Goal: Transaction & Acquisition: Subscribe to service/newsletter

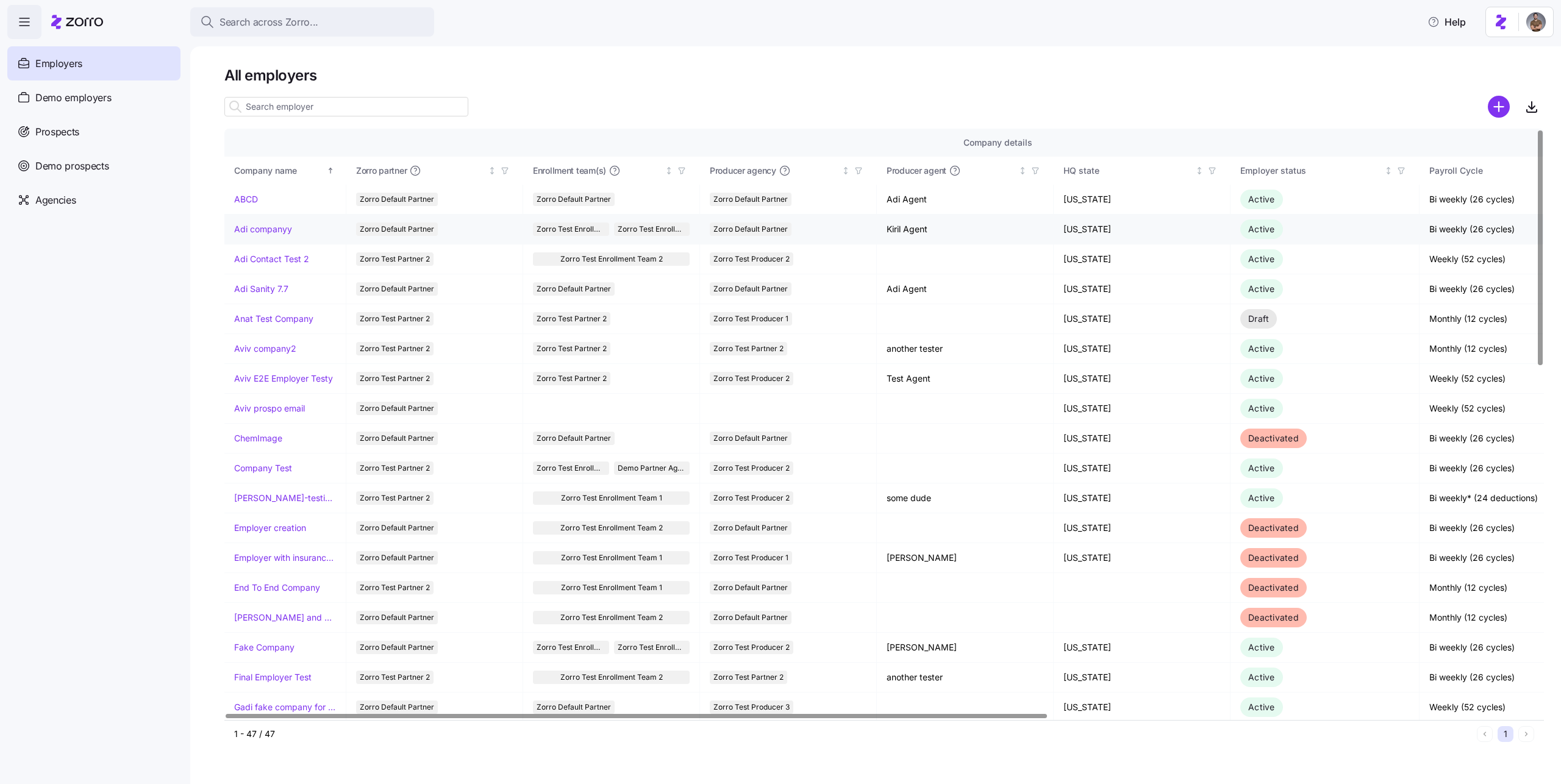
click at [270, 225] on link "Adi companyy" at bounding box center [263, 229] width 58 height 12
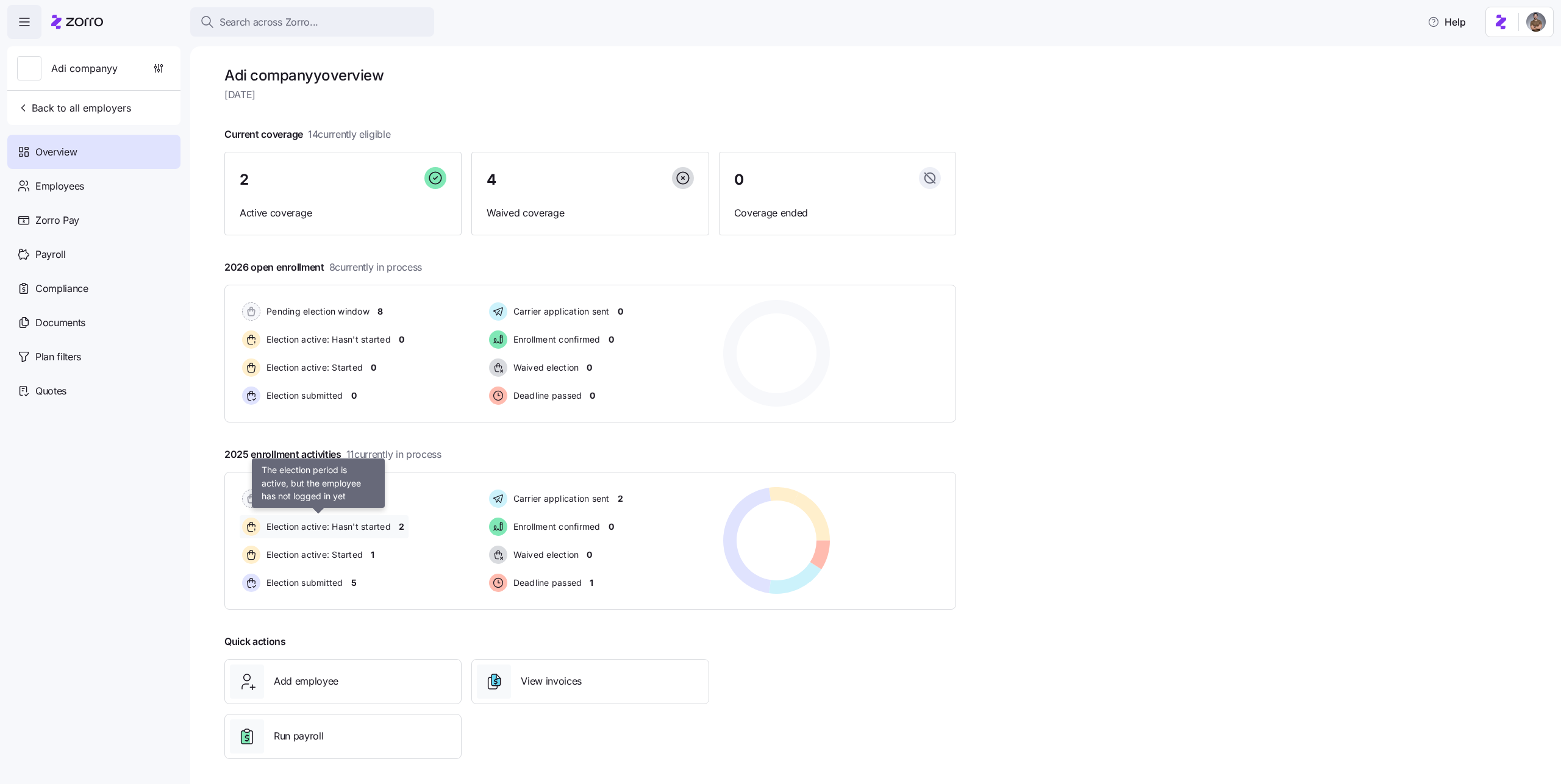
click at [314, 520] on span "Election active: Hasn't started" at bounding box center [327, 527] width 128 height 15
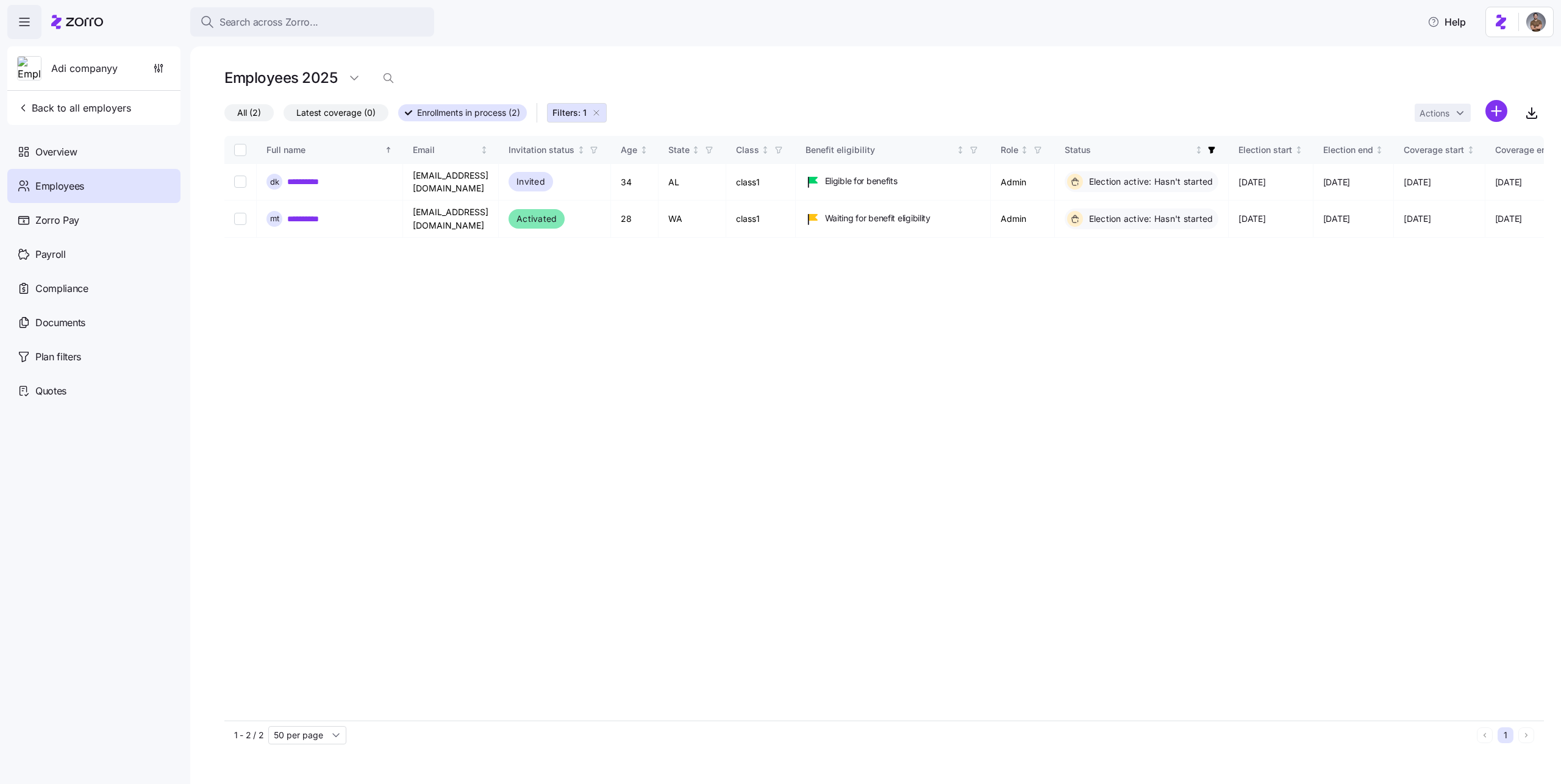
click at [598, 110] on icon "button" at bounding box center [596, 113] width 10 height 10
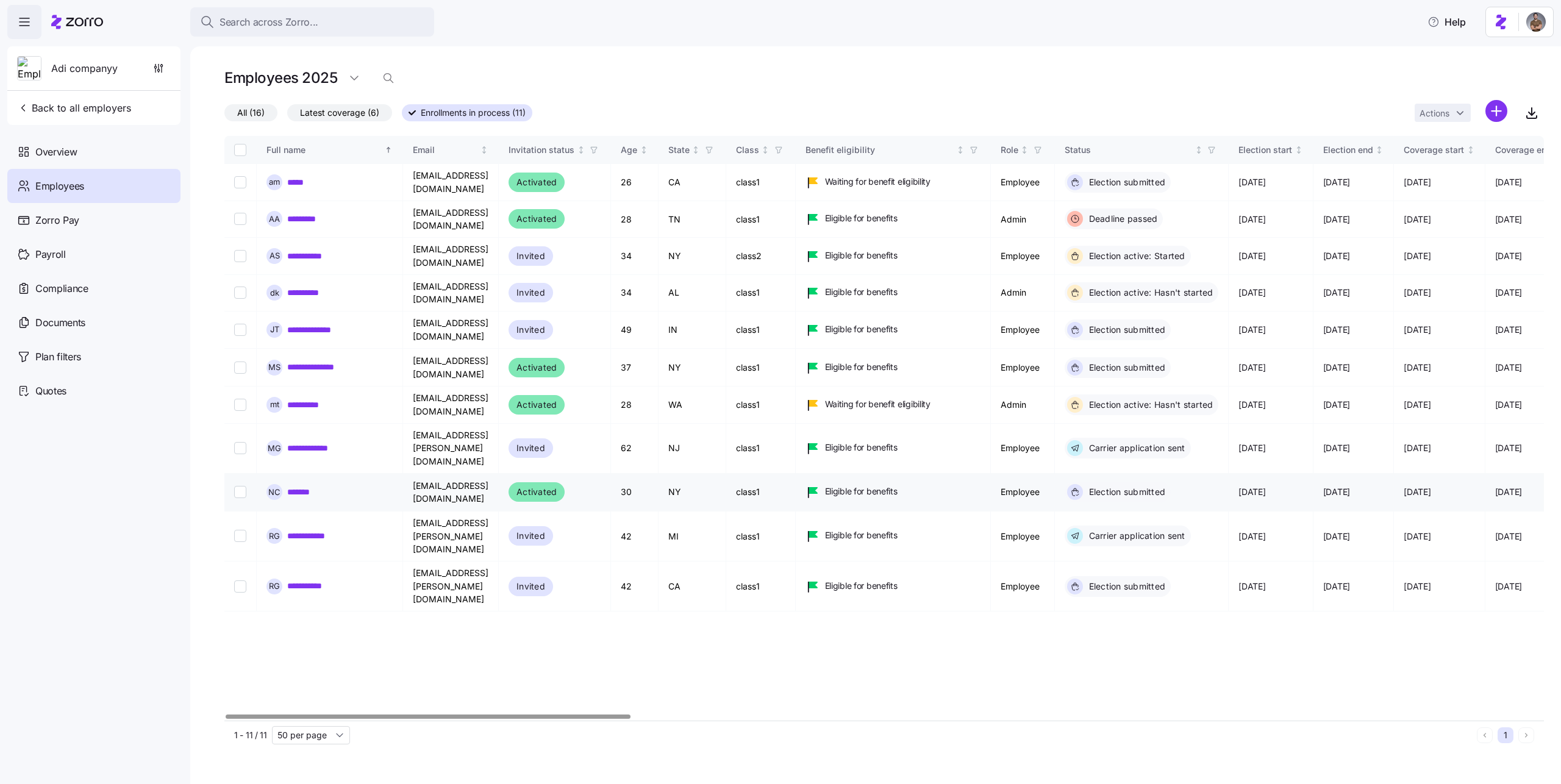
click at [288, 486] on link "*******" at bounding box center [303, 492] width 33 height 12
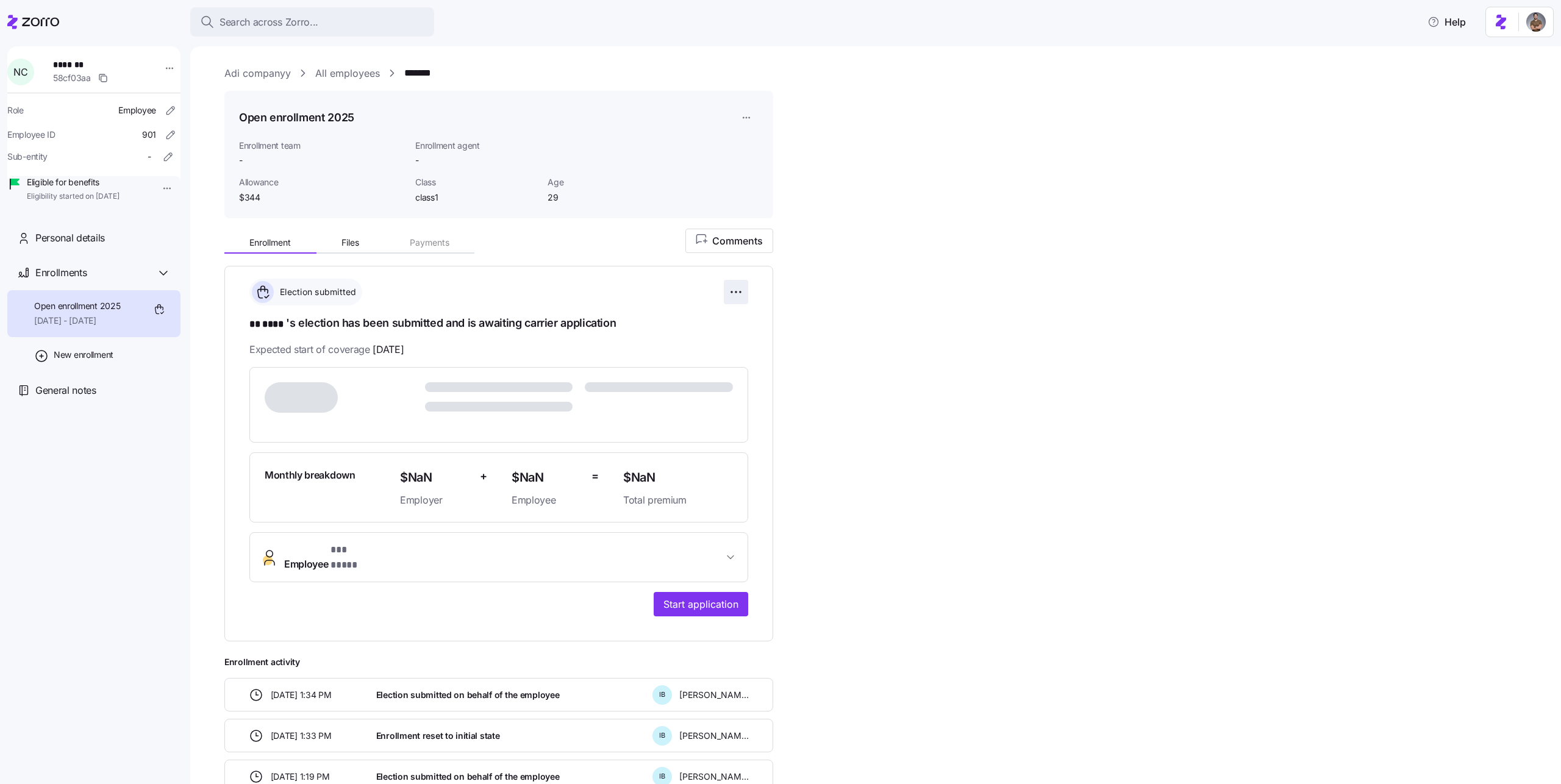
click at [744, 286] on html "**********" at bounding box center [780, 388] width 1561 height 777
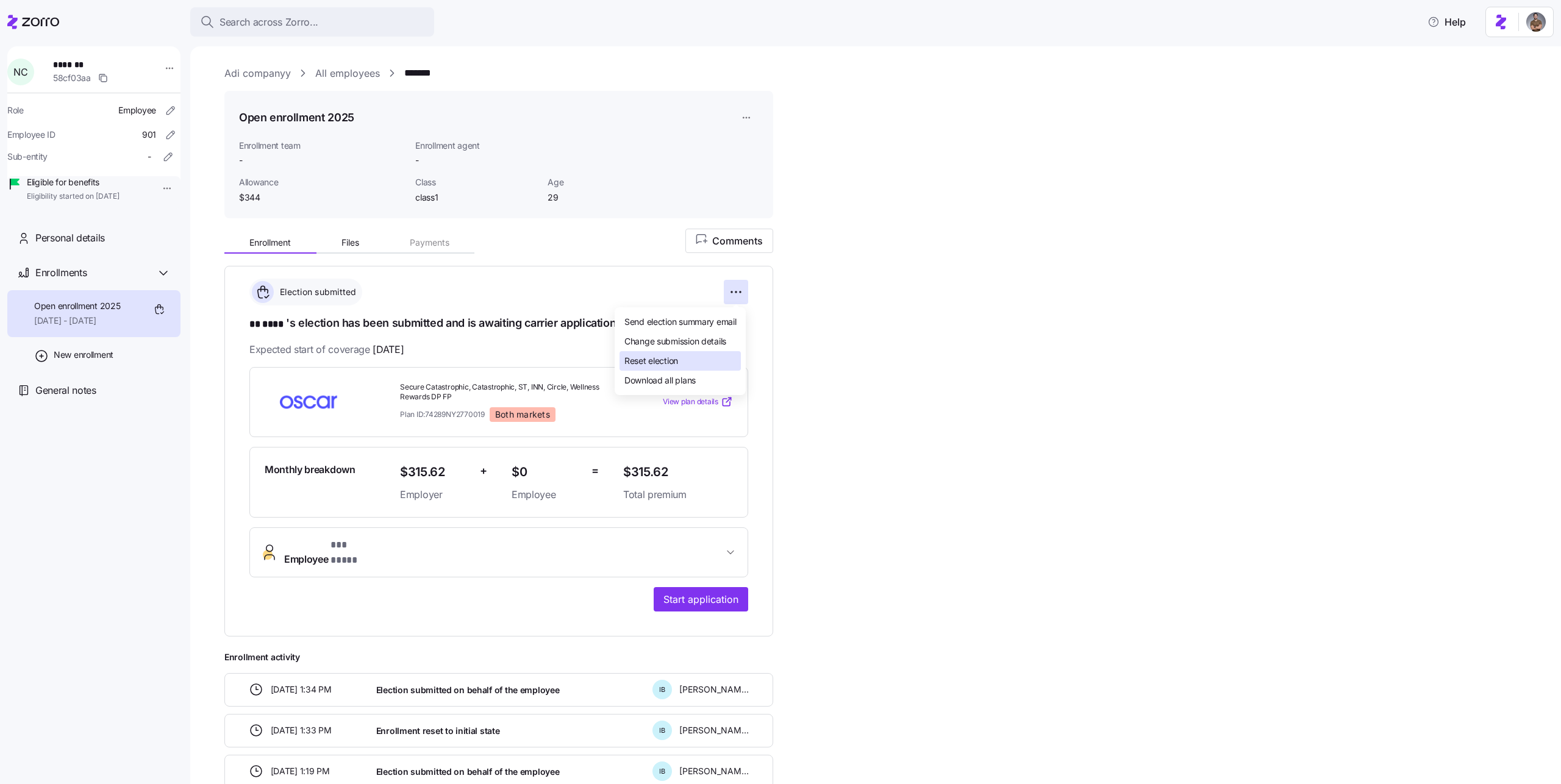
click at [678, 363] on span "Reset election" at bounding box center [651, 360] width 54 height 12
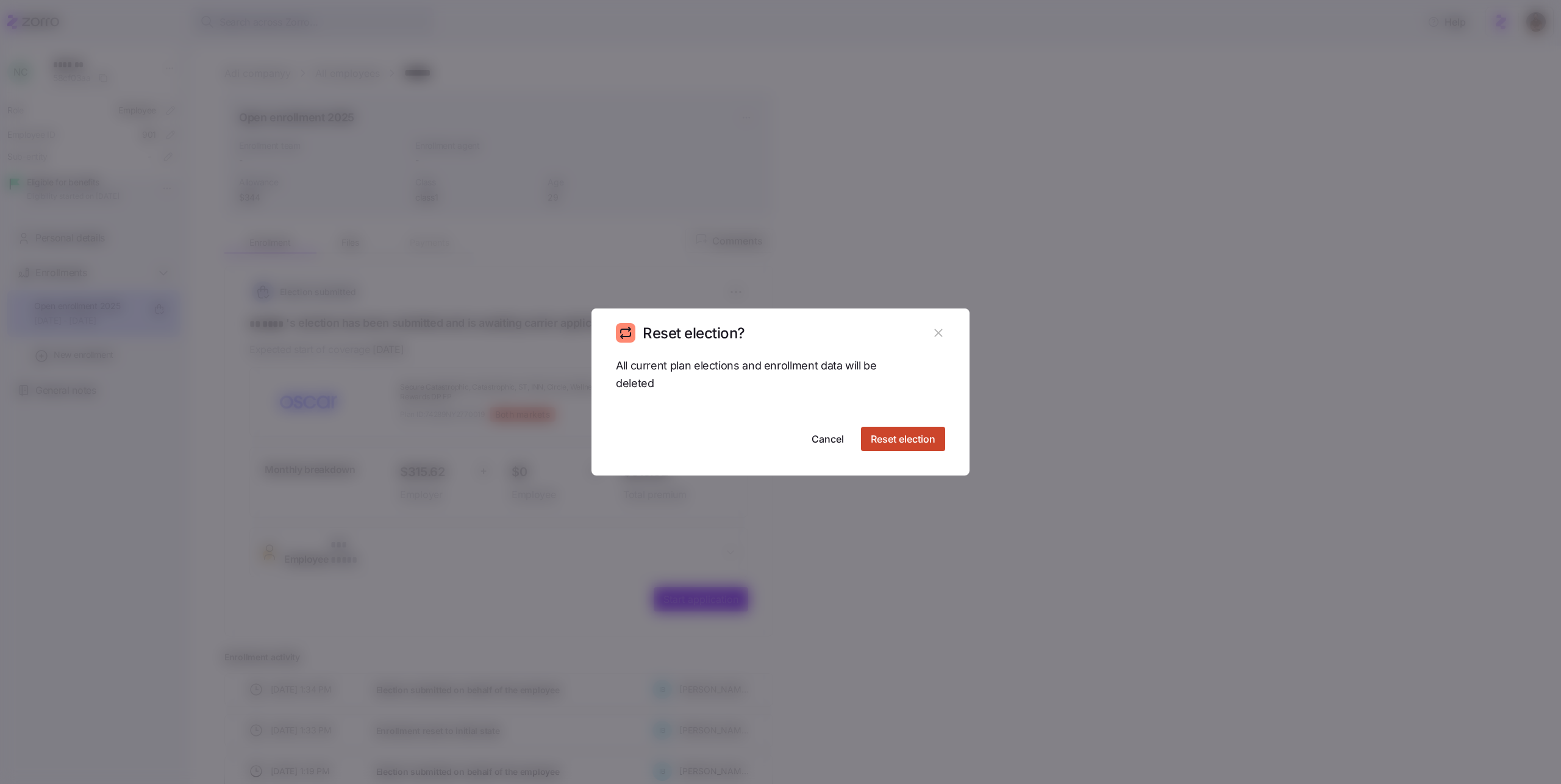
click at [912, 444] on span "Reset election" at bounding box center [903, 439] width 64 height 15
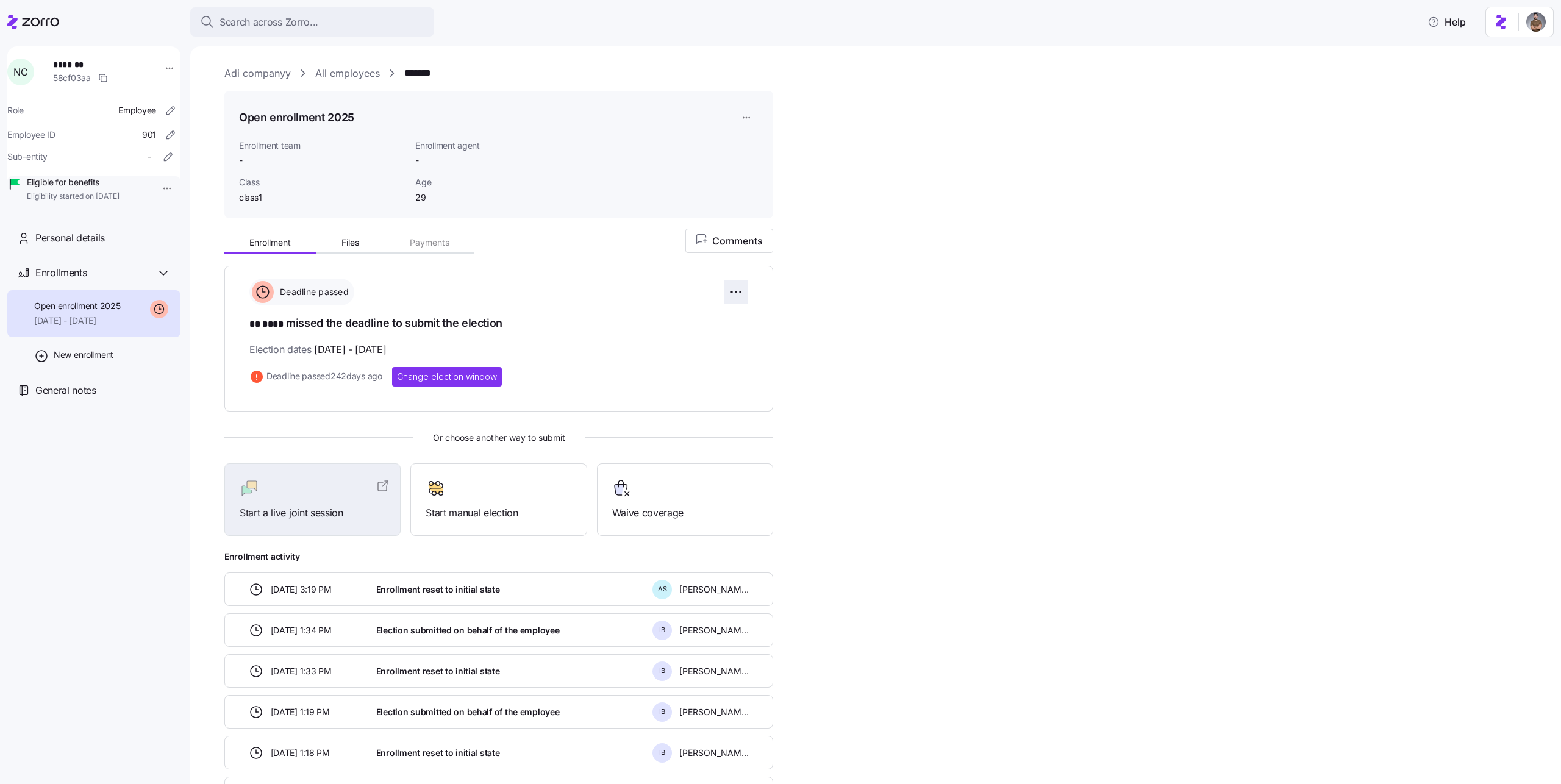
click at [731, 279] on html "Search across Zorro... Help N C ******* 58cf03aa Role Employee Employee ID 901 …" at bounding box center [780, 388] width 1561 height 777
click at [697, 320] on span "Change election window" at bounding box center [689, 321] width 93 height 12
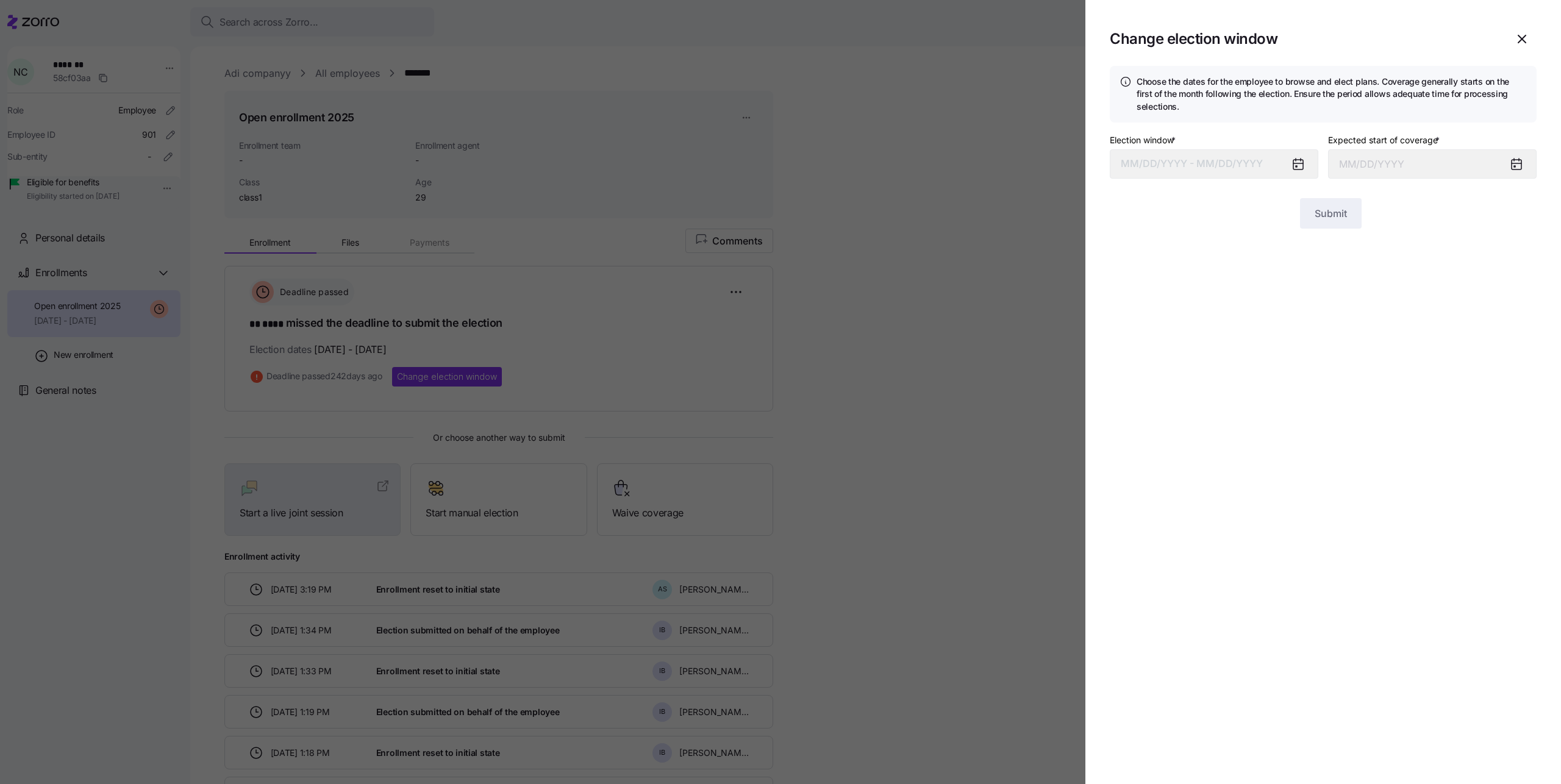
type input "[DATE]"
click at [1292, 169] on icon at bounding box center [1299, 164] width 15 height 15
click at [1301, 161] on icon at bounding box center [1301, 160] width 0 height 3
click at [1274, 164] on button "[DATE] – [DATE]" at bounding box center [1214, 164] width 209 height 29
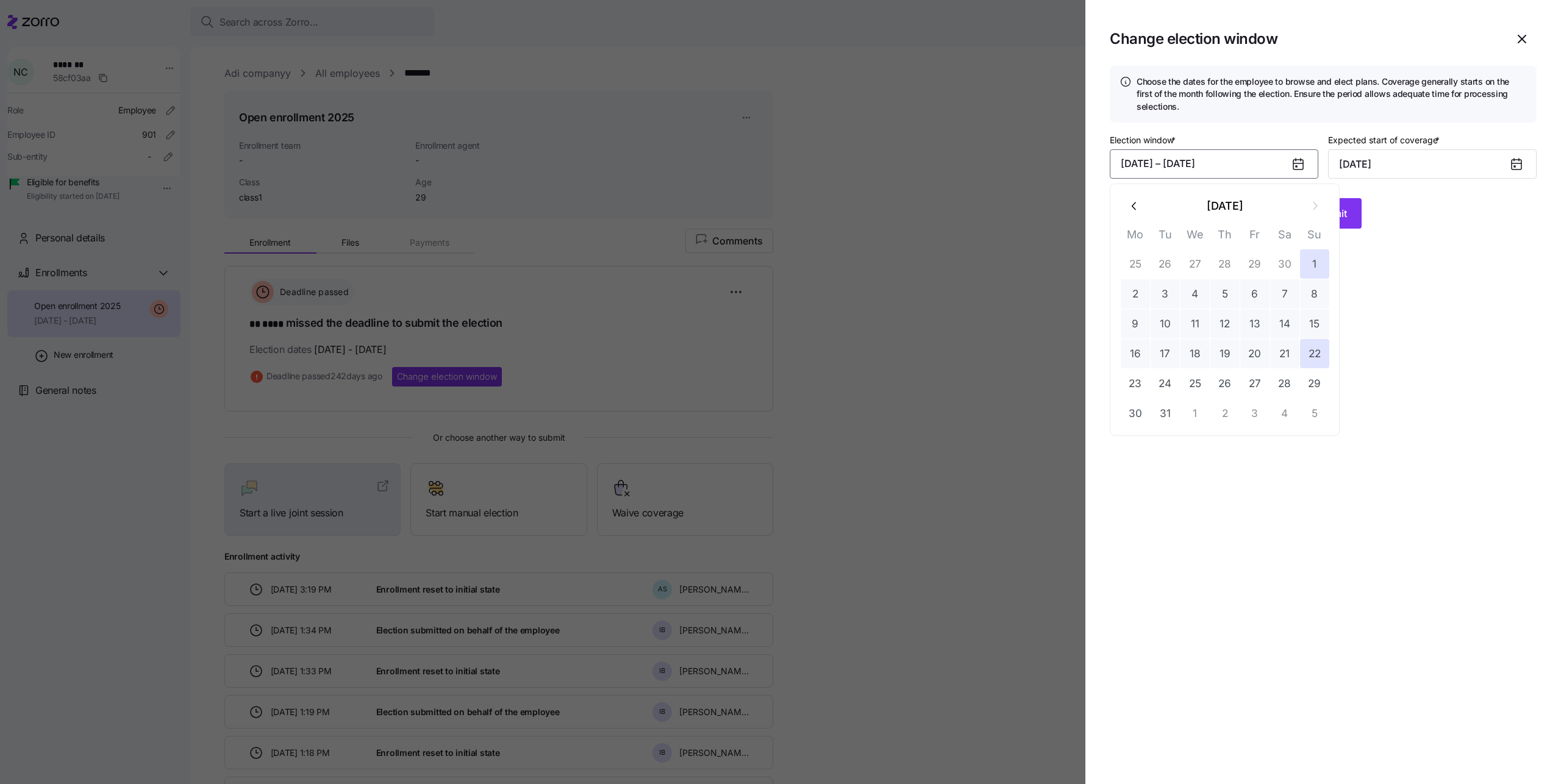
click at [1033, 197] on div at bounding box center [780, 392] width 1561 height 784
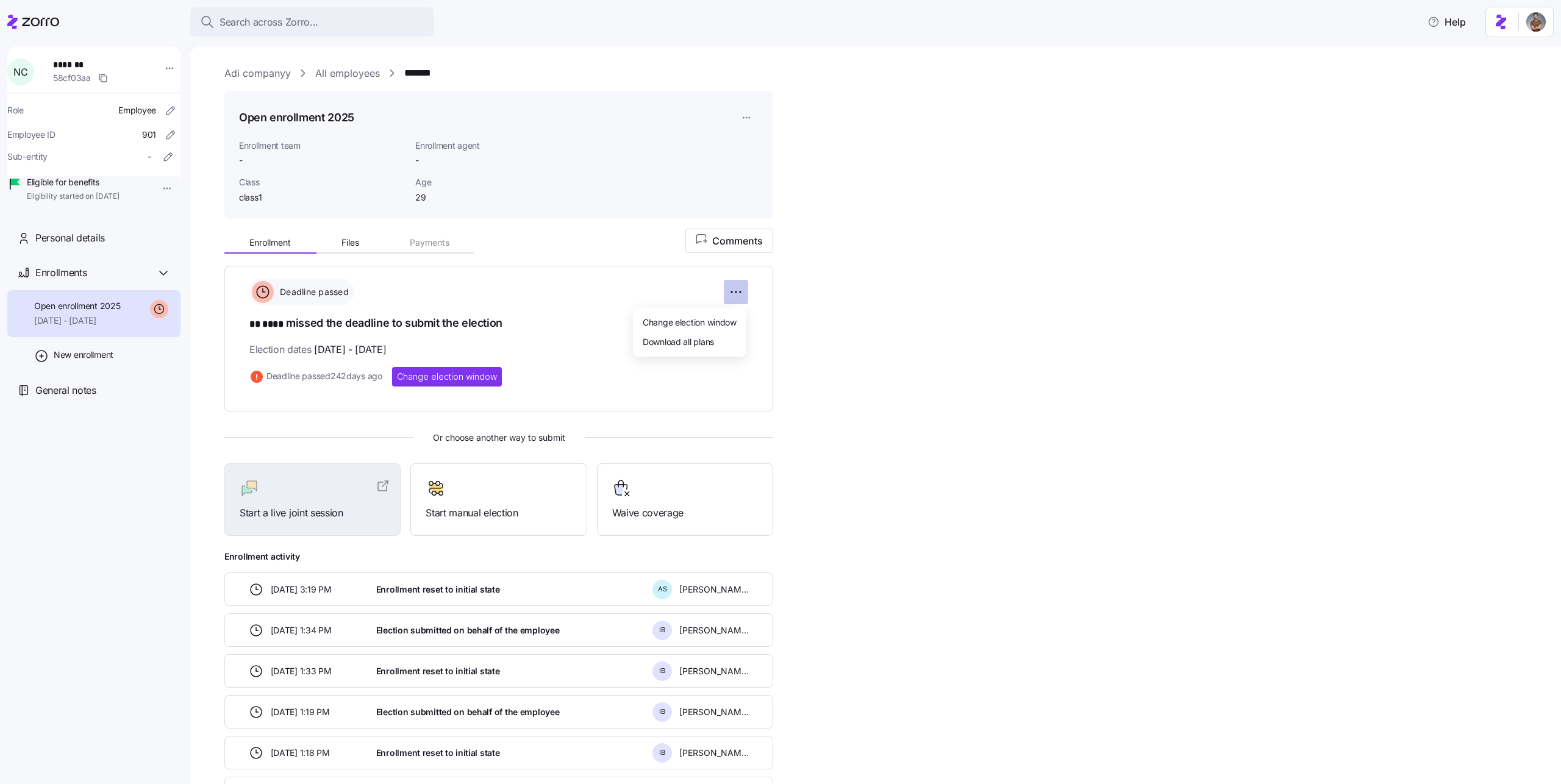
click at [733, 294] on html "Search across Zorro... Help N C ******* 58cf03aa Role Employee Employee ID 901 …" at bounding box center [780, 388] width 1561 height 777
click at [754, 115] on html "Search across Zorro... Help N C ******* 58cf03aa Role Employee Employee ID 901 …" at bounding box center [780, 388] width 1561 height 777
click at [749, 115] on html "Search across Zorro... Help N C ******* 58cf03aa Role Employee Employee ID 901 …" at bounding box center [780, 388] width 1561 height 777
click at [760, 190] on div "Delete enrollment record" at bounding box center [793, 186] width 98 height 14
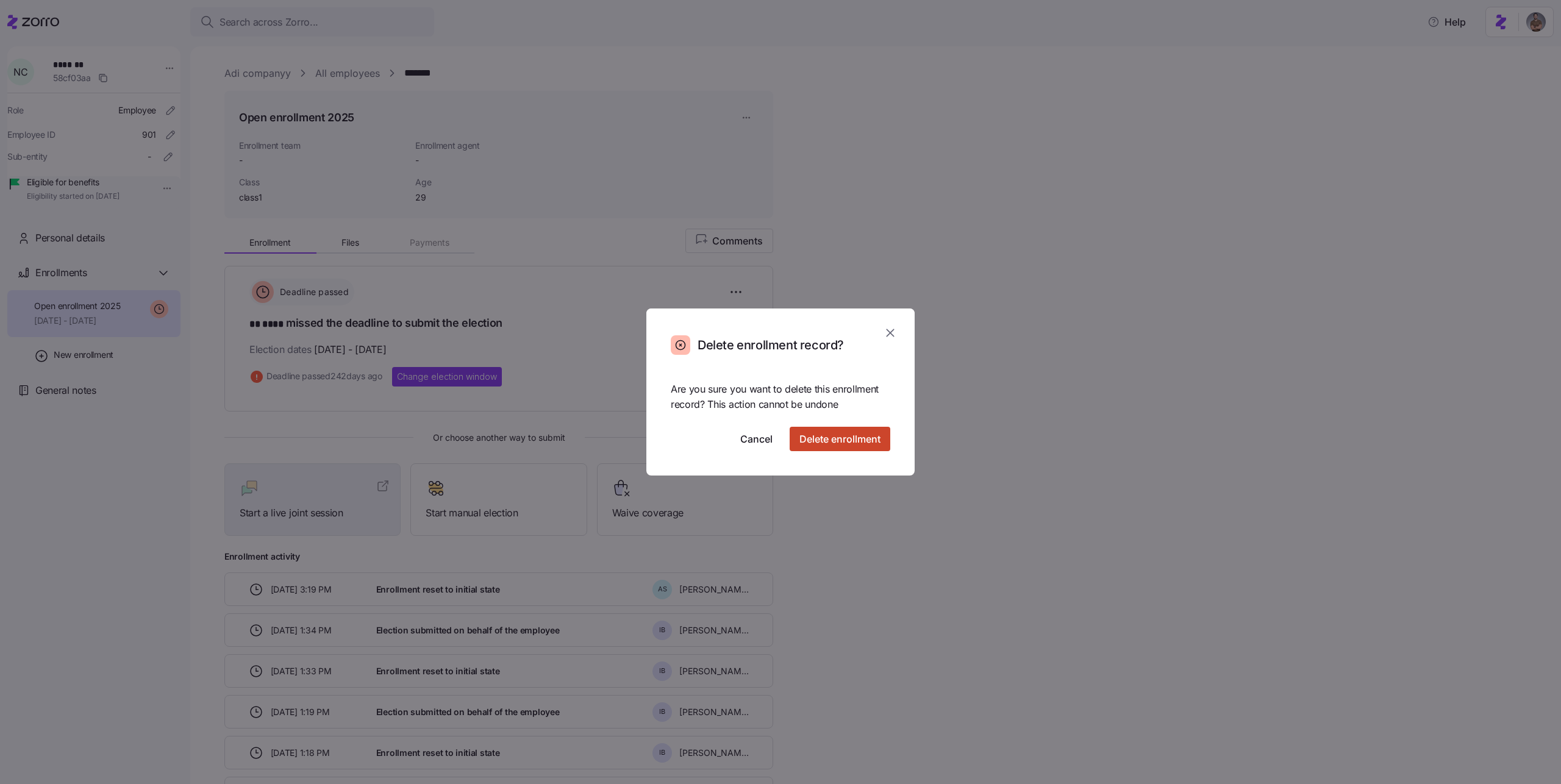
click at [839, 438] on span "Delete enrollment" at bounding box center [839, 439] width 81 height 15
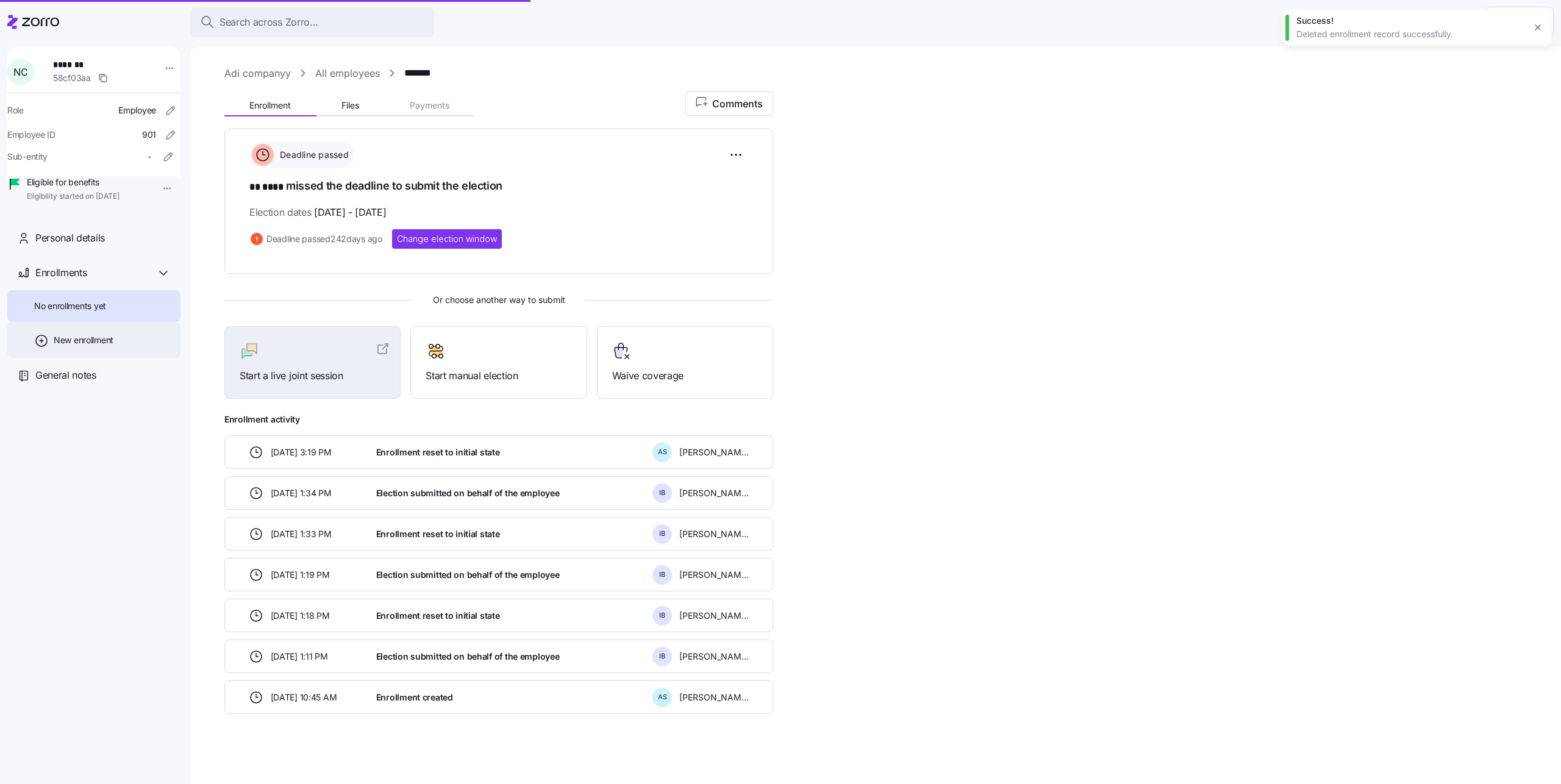
click at [84, 347] on span "New enrollment" at bounding box center [83, 339] width 60 height 12
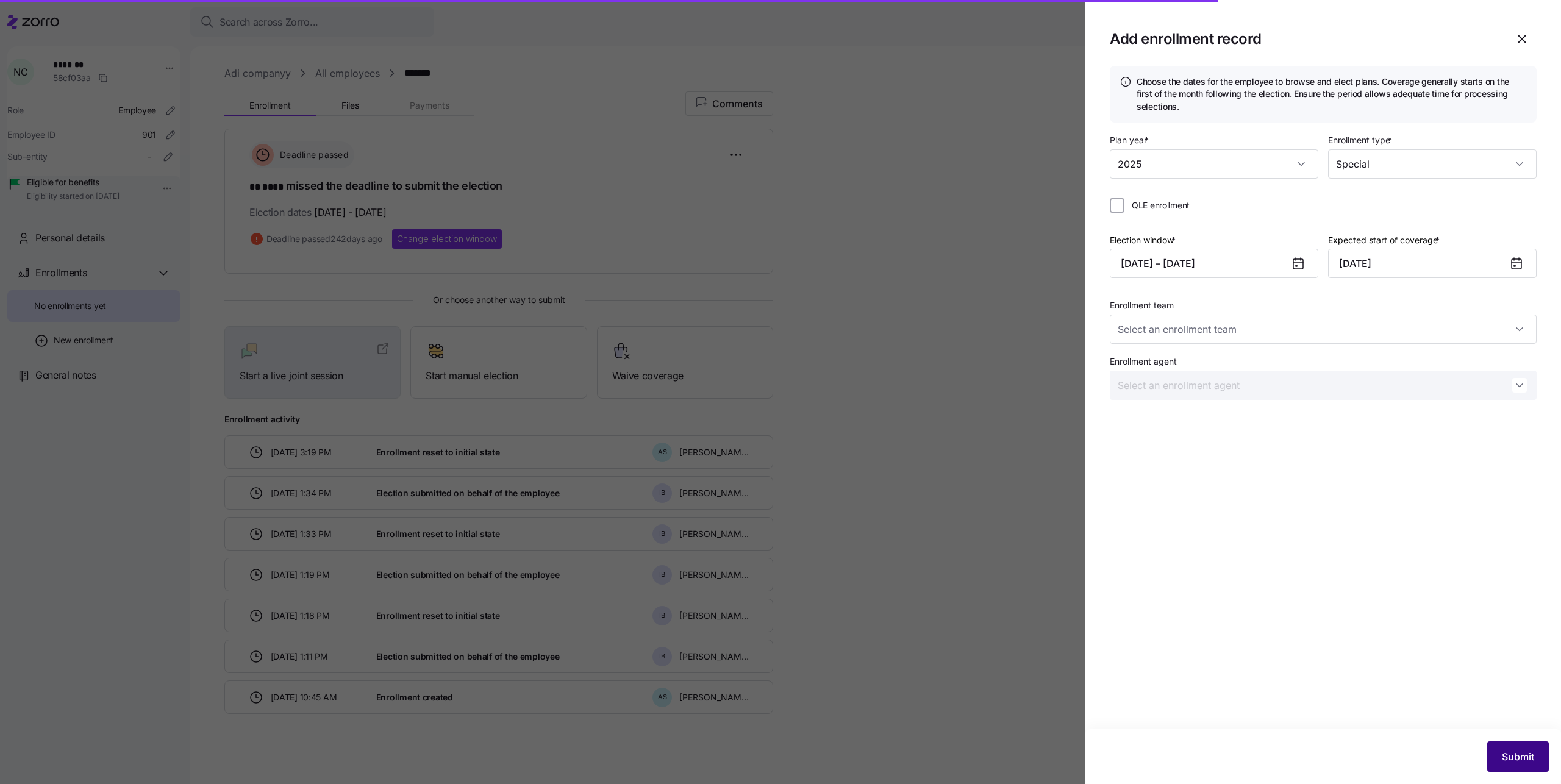
click at [1515, 744] on button "Submit" at bounding box center [1518, 757] width 62 height 31
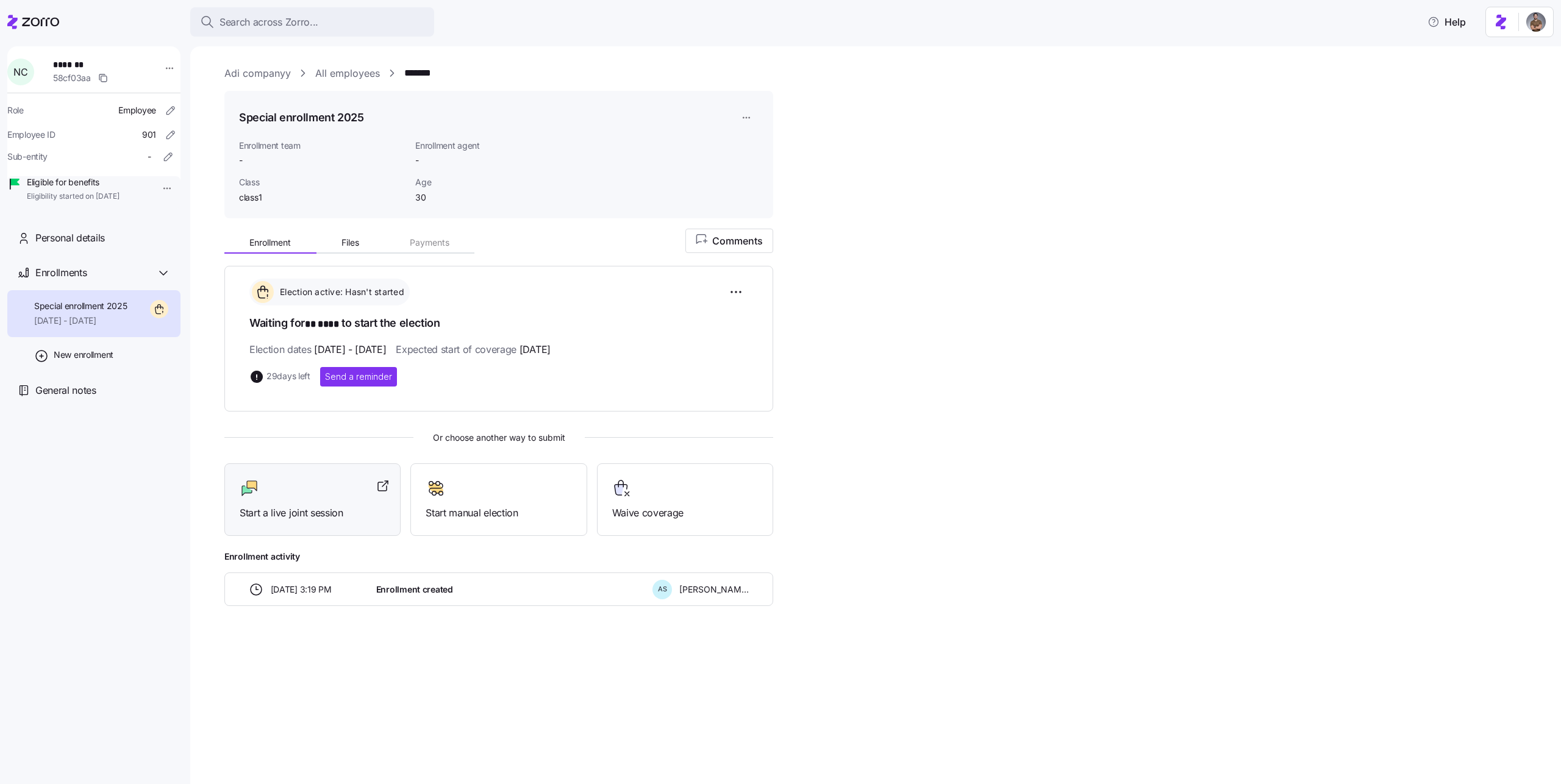
click at [262, 517] on span "Start a live joint session" at bounding box center [312, 513] width 146 height 15
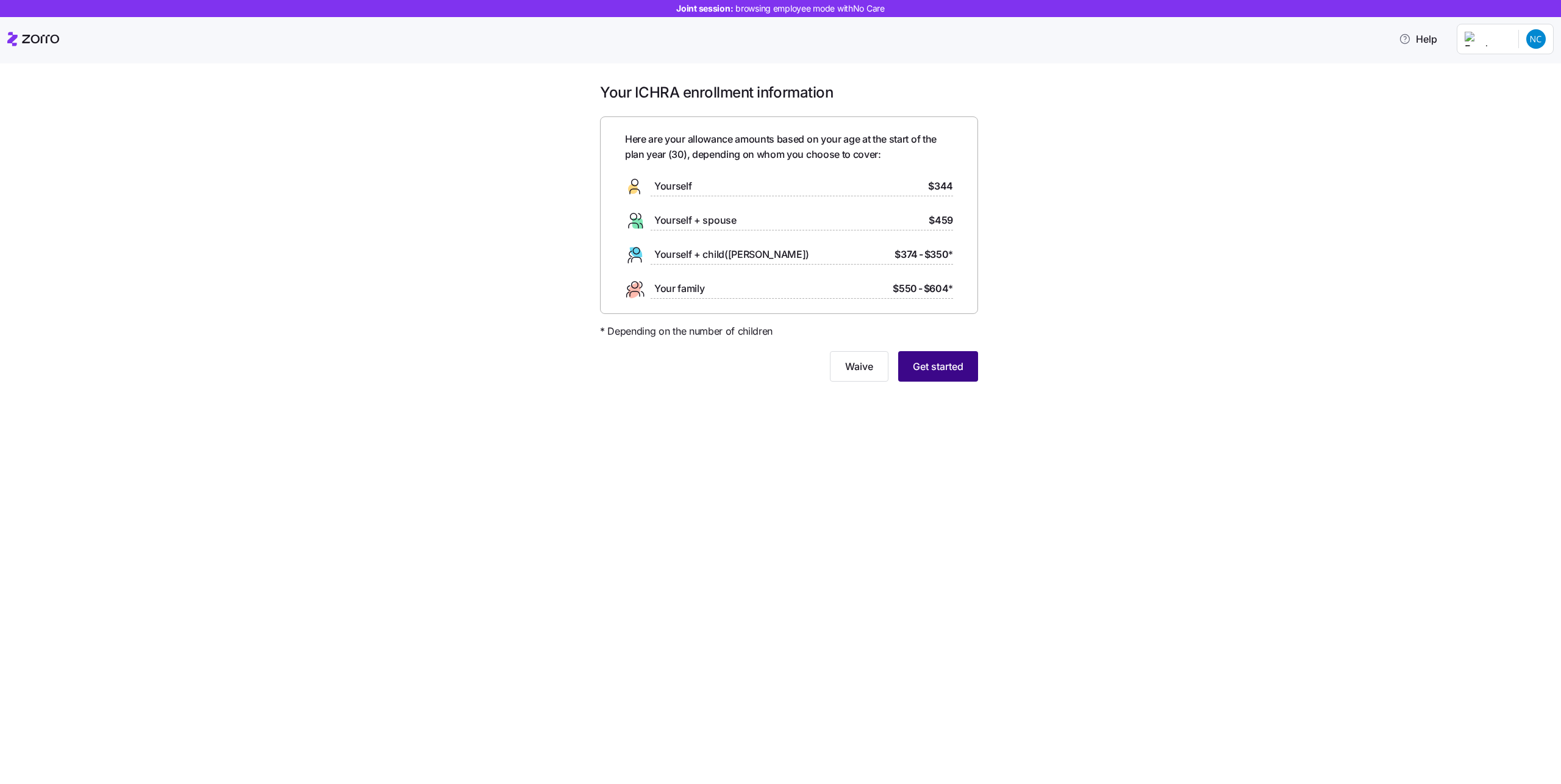
click at [949, 377] on button "Get started" at bounding box center [938, 367] width 80 height 31
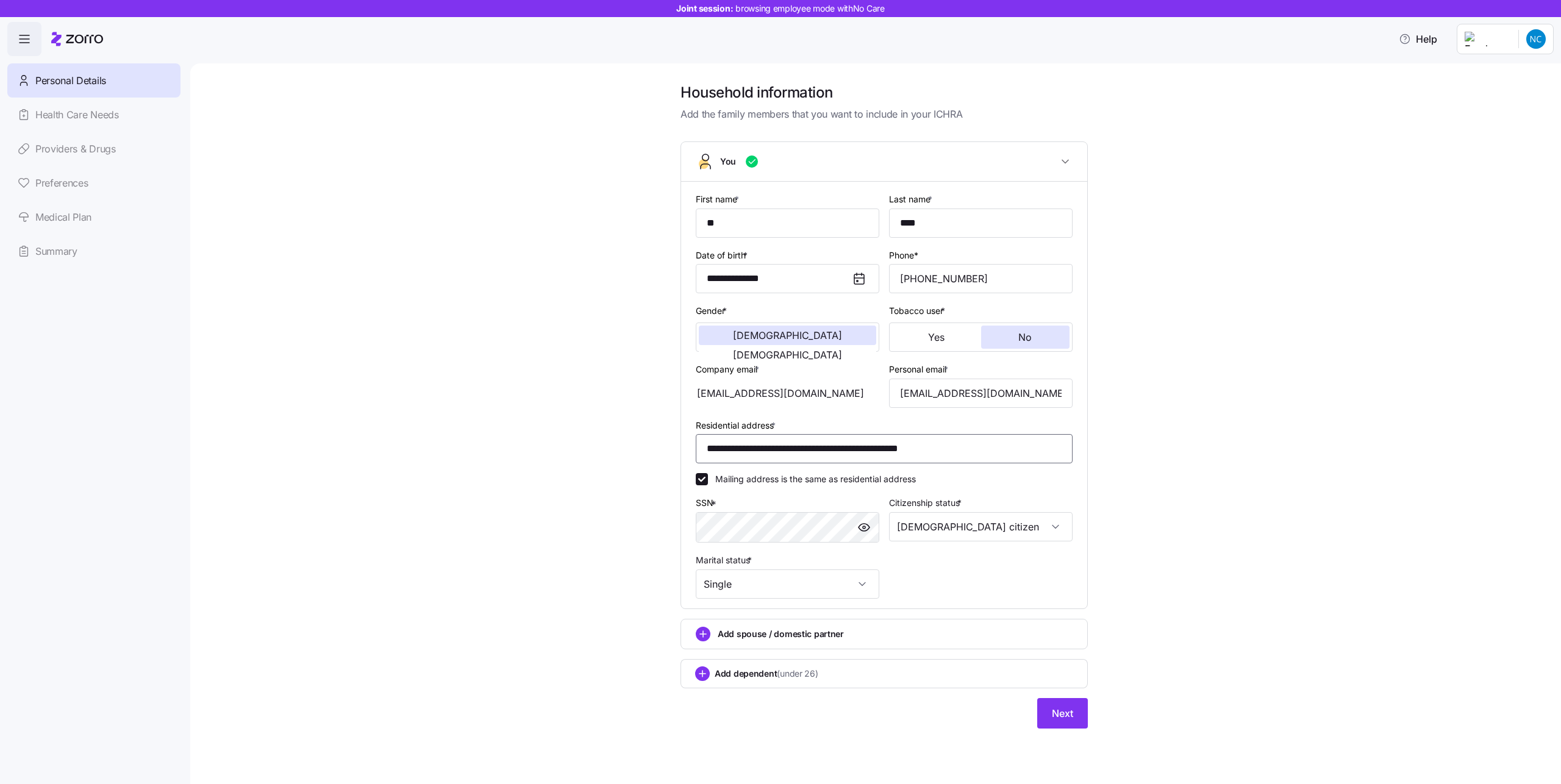
click at [923, 453] on input "**********" at bounding box center [884, 448] width 377 height 29
type input "**********"
click at [1063, 724] on button "Next" at bounding box center [1063, 713] width 51 height 31
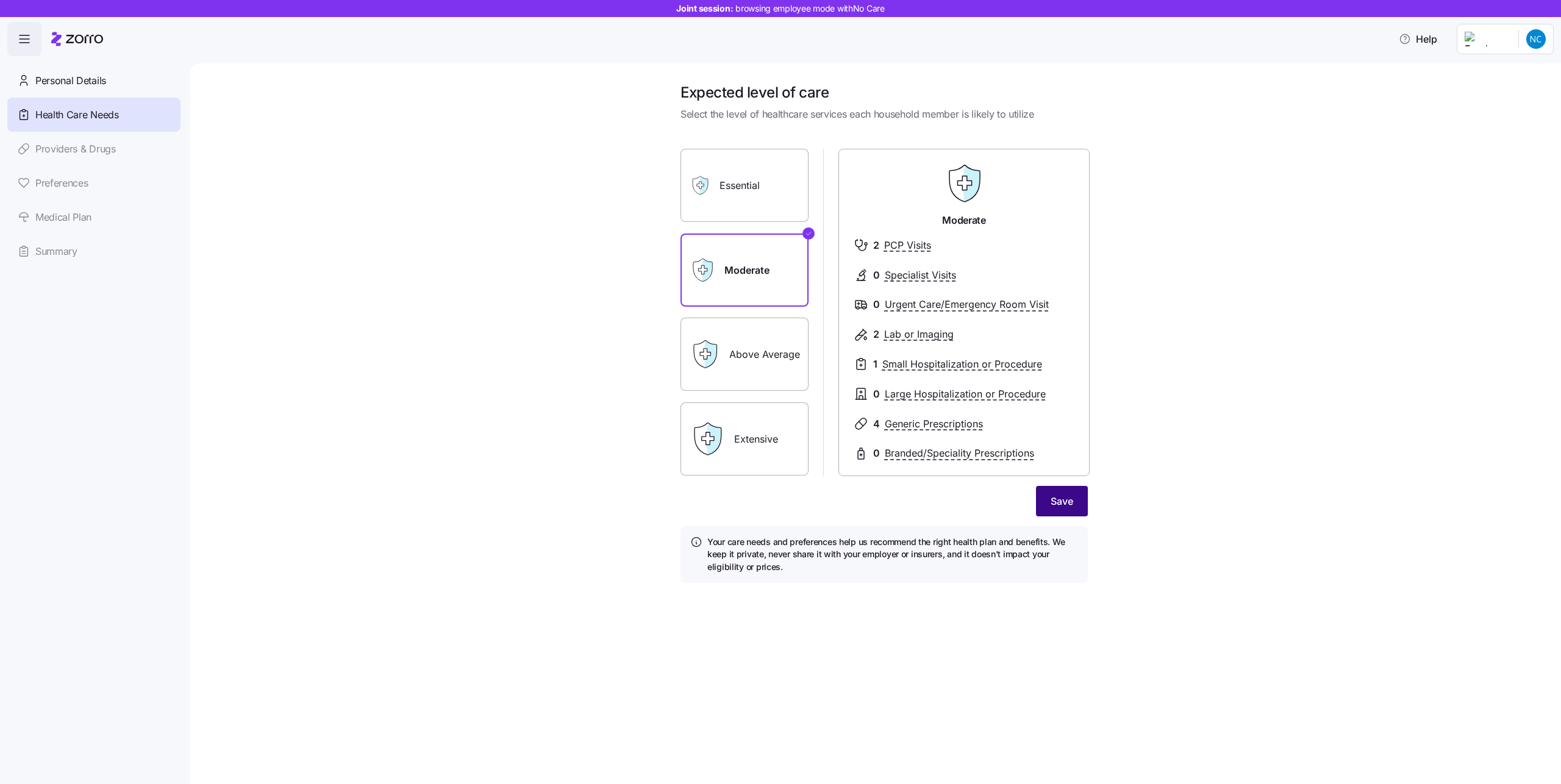
click at [1075, 507] on button "Save" at bounding box center [1062, 502] width 52 height 31
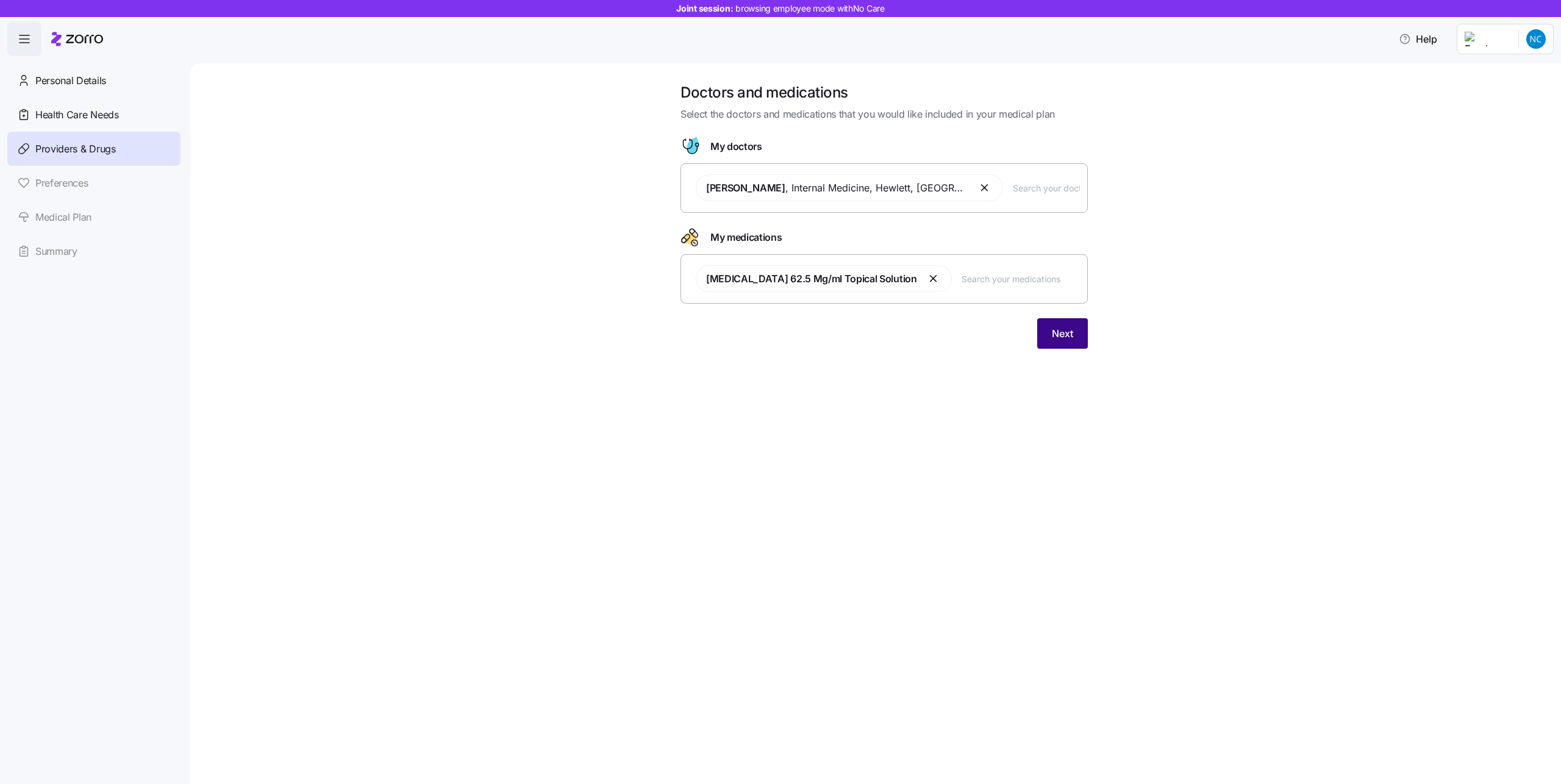
click at [1081, 345] on button "Next" at bounding box center [1063, 334] width 51 height 31
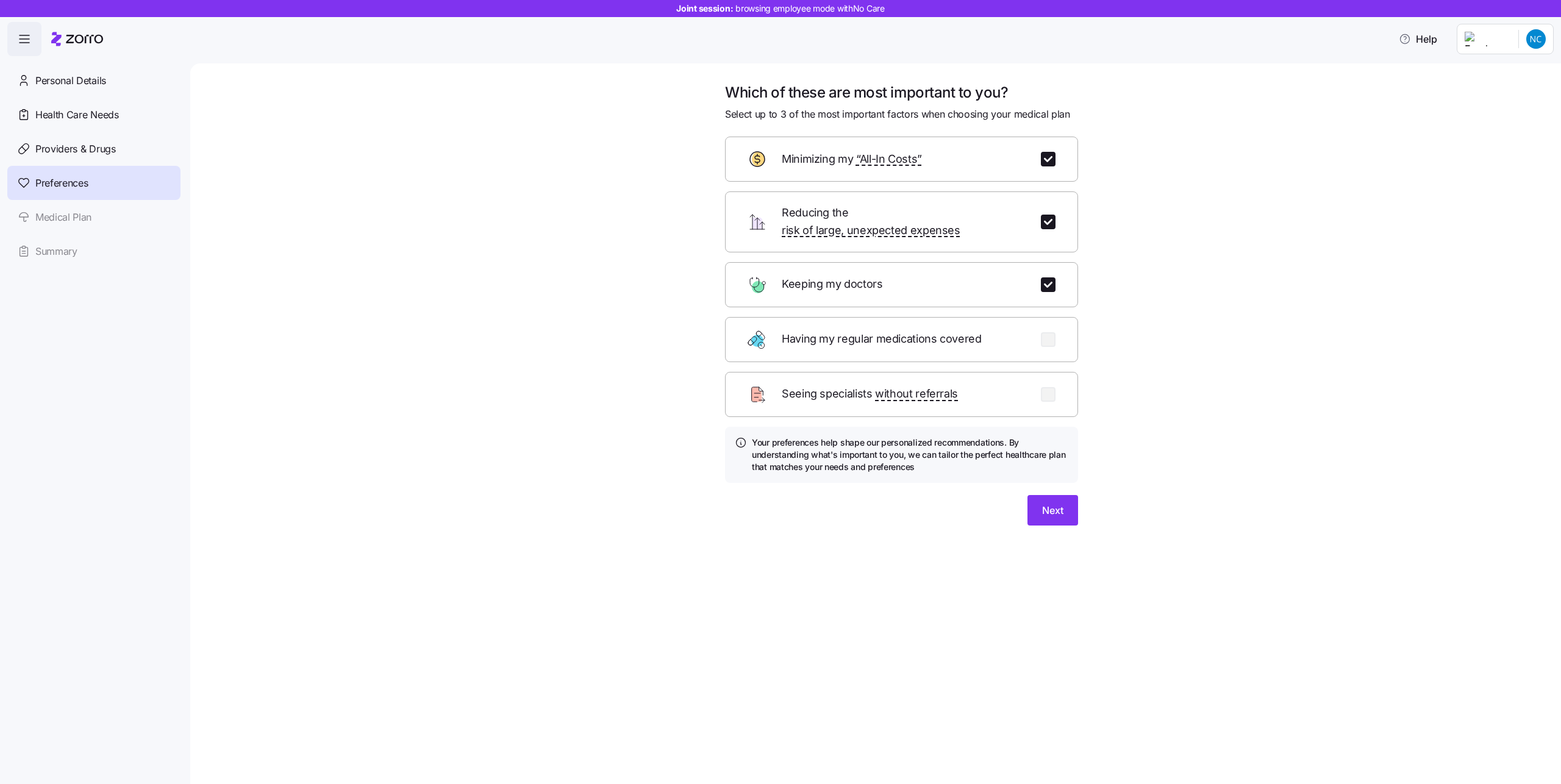
click at [1063, 510] on div "Which of these are most important to you? Select up to 3 of the most important …" at bounding box center [901, 311] width 373 height 457
click at [1062, 503] on span "Next" at bounding box center [1053, 510] width 22 height 15
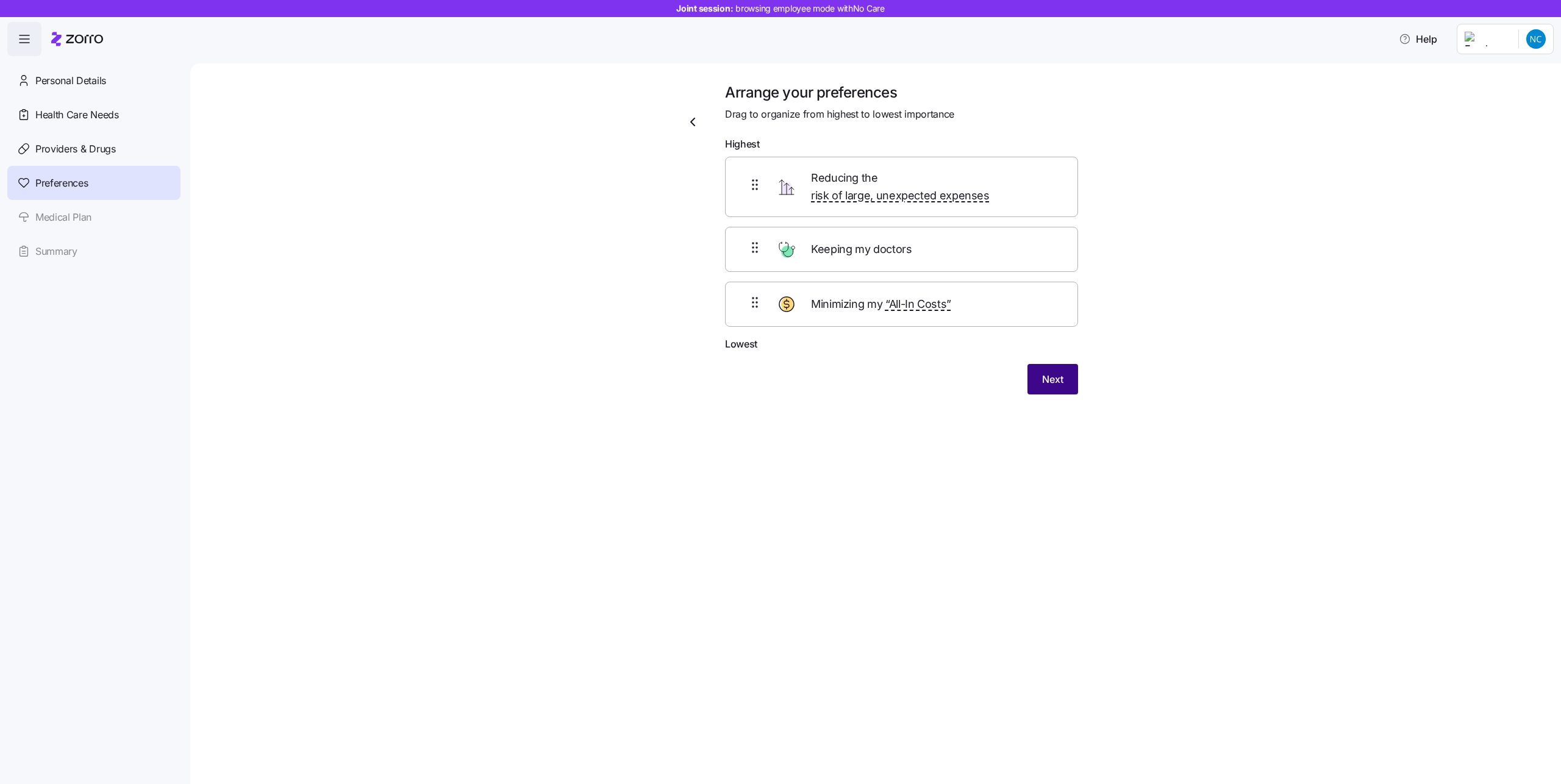
click at [1063, 375] on button "Next" at bounding box center [1053, 379] width 51 height 31
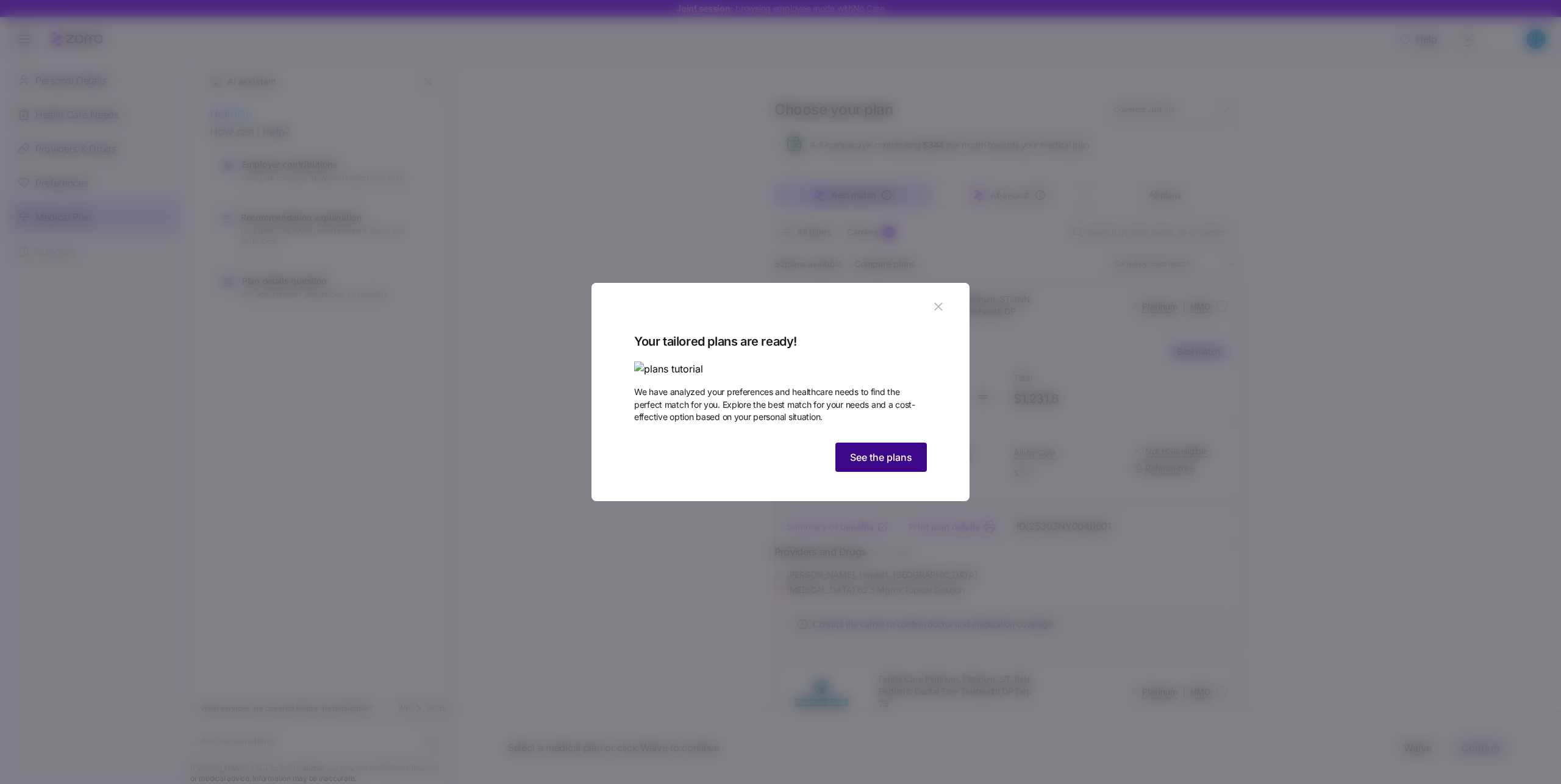
click at [884, 465] on span "See the plans" at bounding box center [881, 457] width 63 height 15
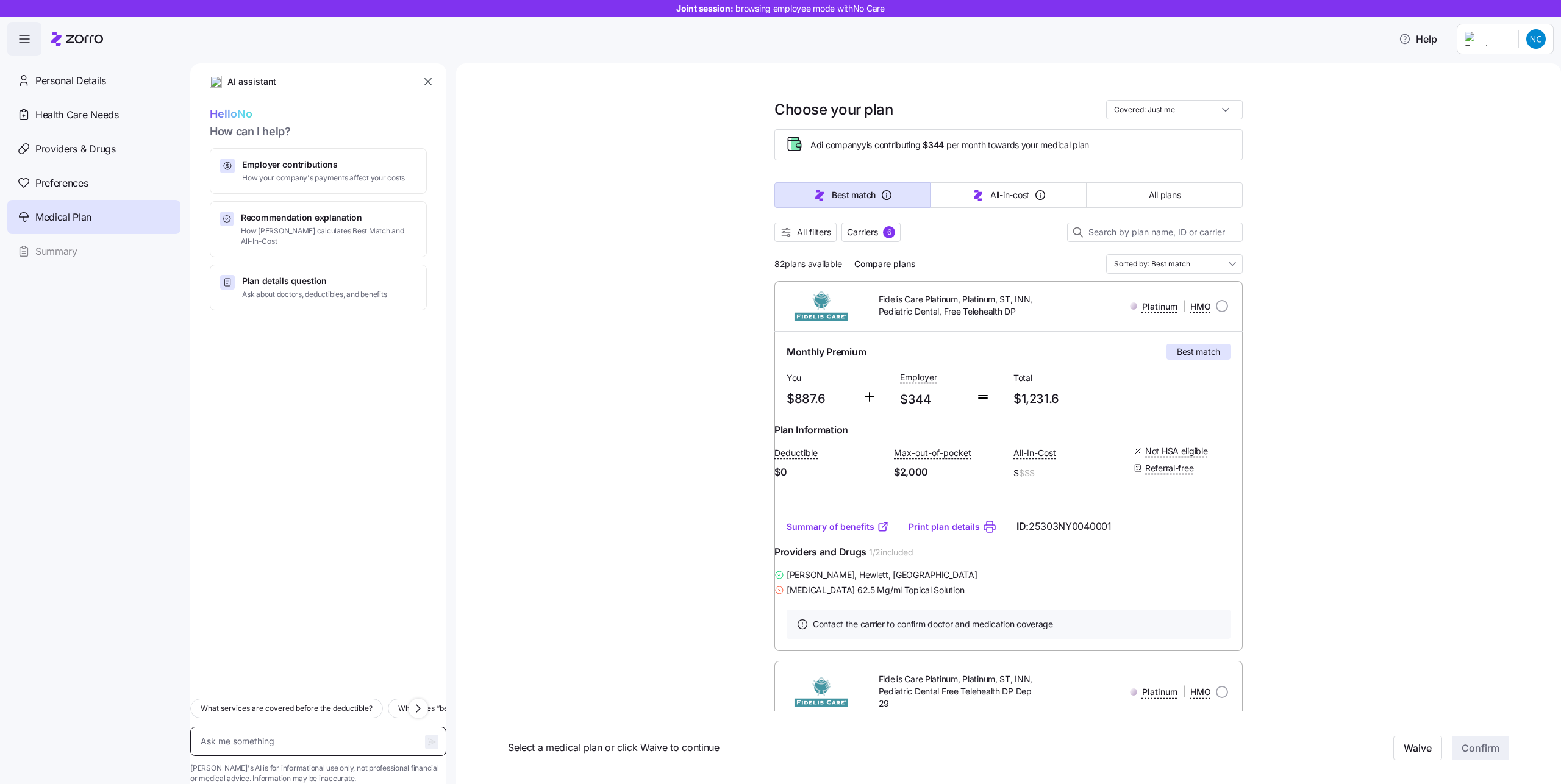
click at [361, 727] on textarea at bounding box center [319, 741] width 256 height 29
type textarea "x"
type textarea "H"
type textarea "x"
type textarea "Hi"
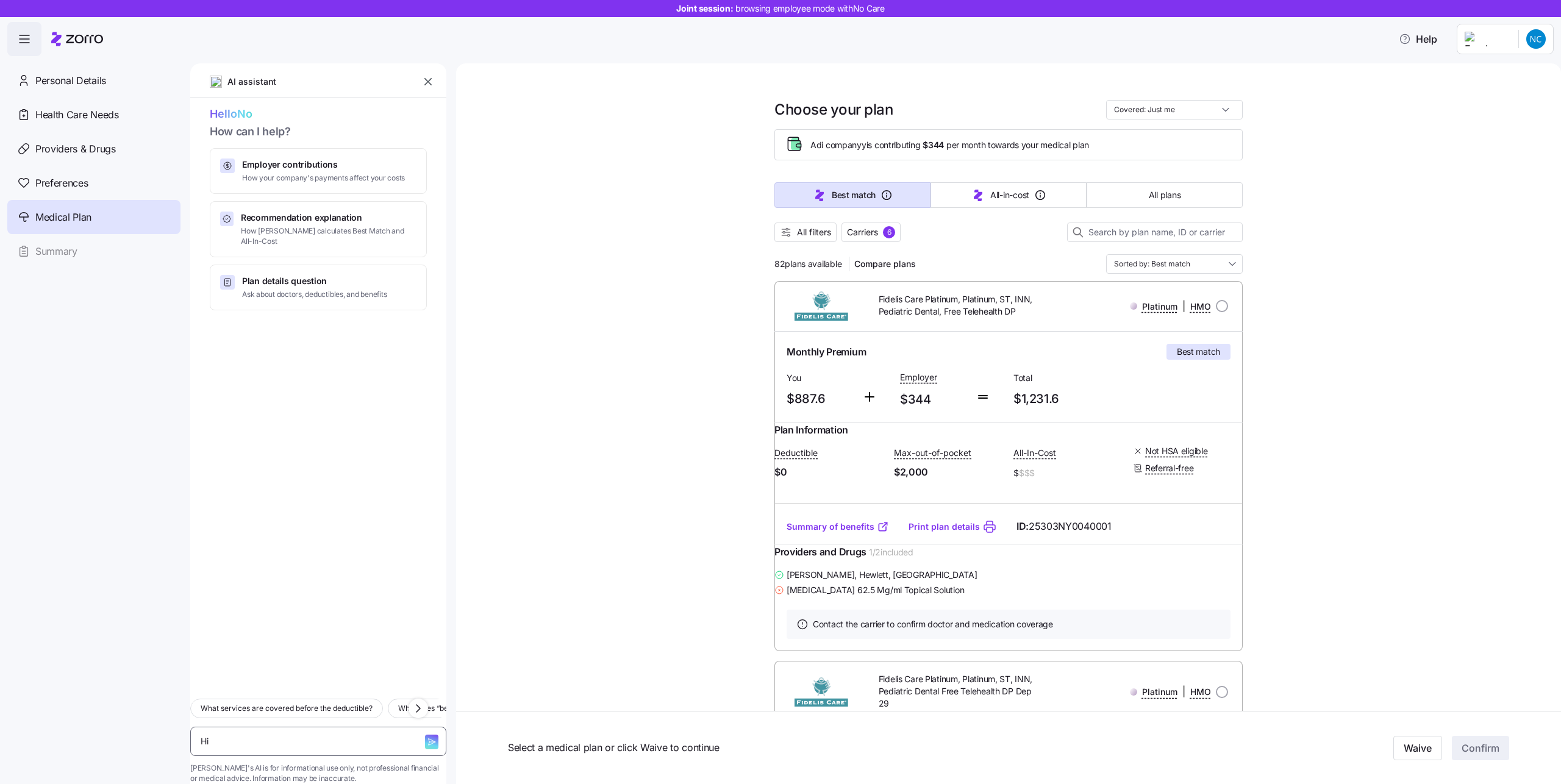
type textarea "x"
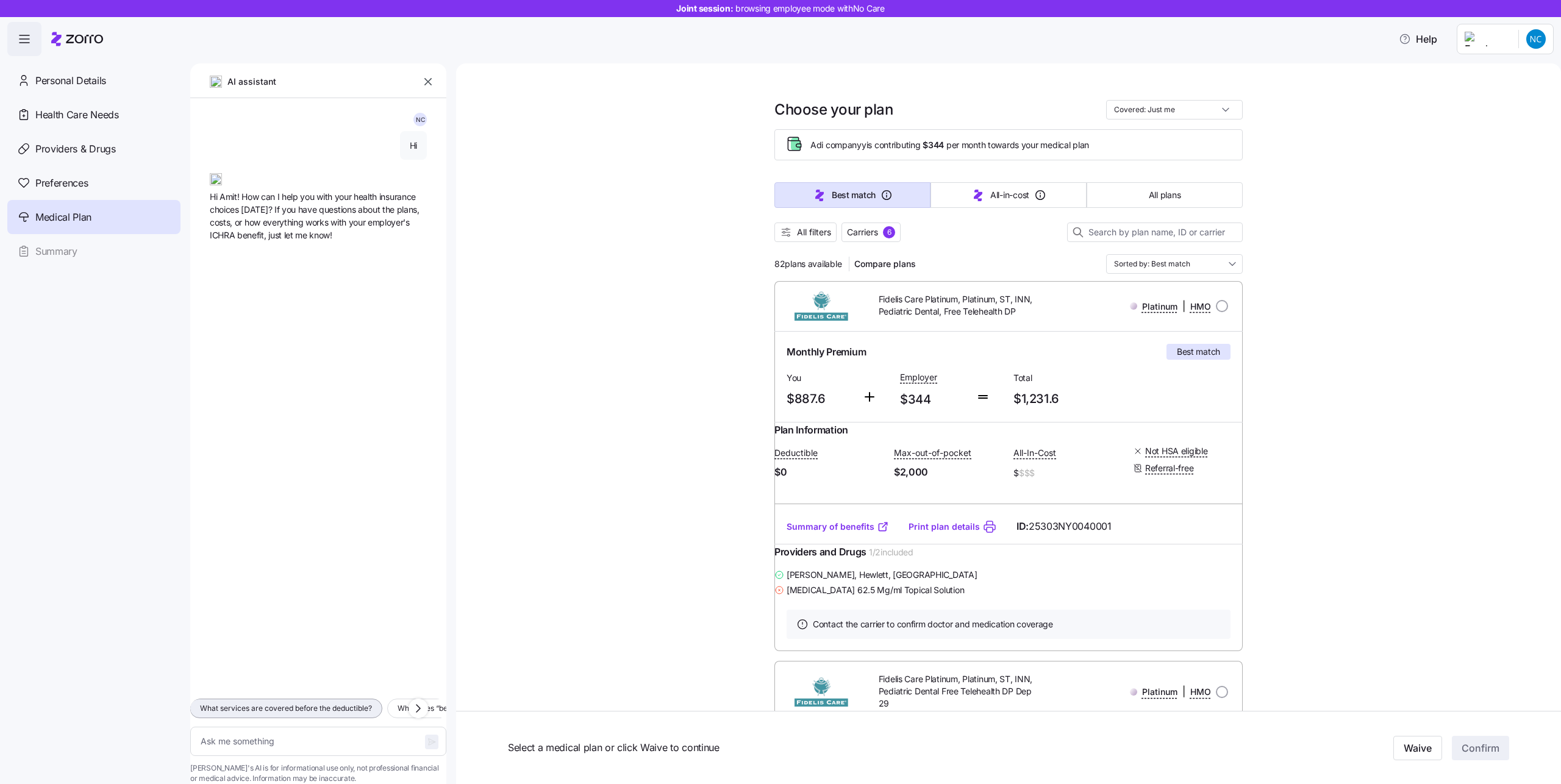
click at [322, 702] on span "What services are covered before the deductible?" at bounding box center [285, 708] width 172 height 12
type textarea "x"
type textarea "What services are covered before the deductible?"
click at [425, 735] on span "button" at bounding box center [431, 742] width 14 height 15
type textarea "x"
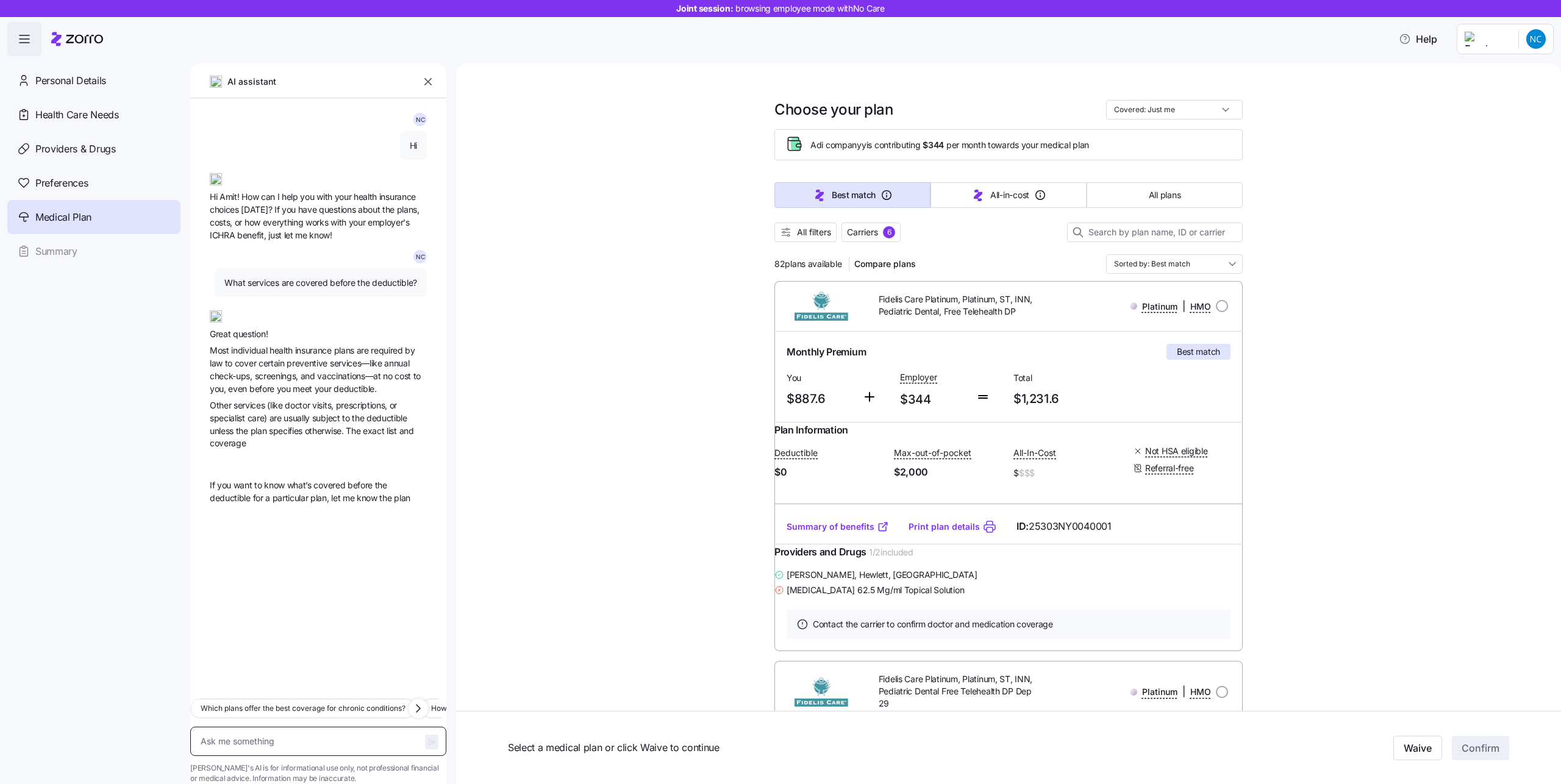
click at [343, 733] on textarea at bounding box center [319, 741] width 256 height 29
type textarea "x"
type textarea "W"
type textarea "x"
type textarea "Wh"
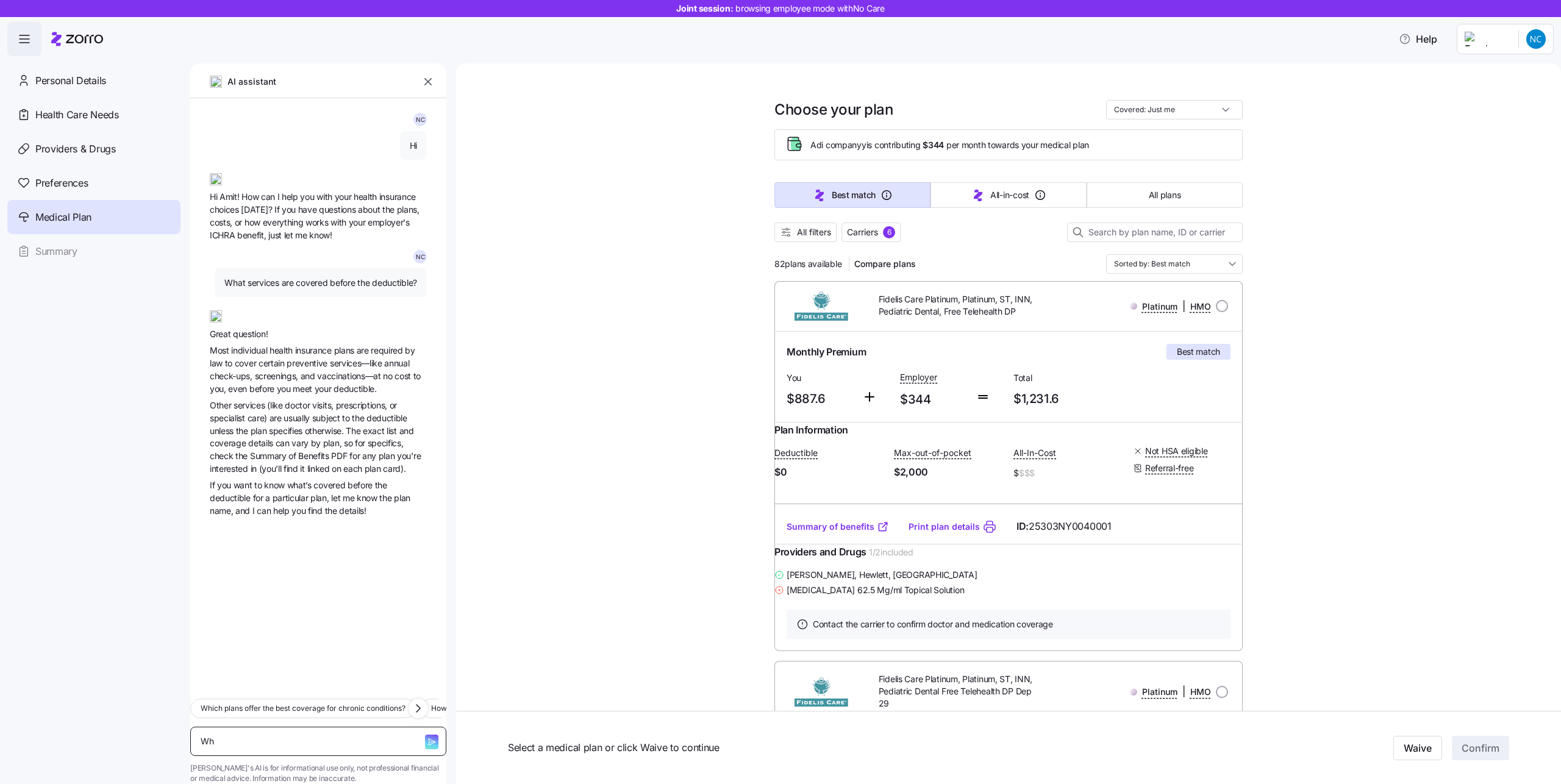
type textarea "x"
type textarea "Whi"
type textarea "x"
type textarea "Which"
type textarea "x"
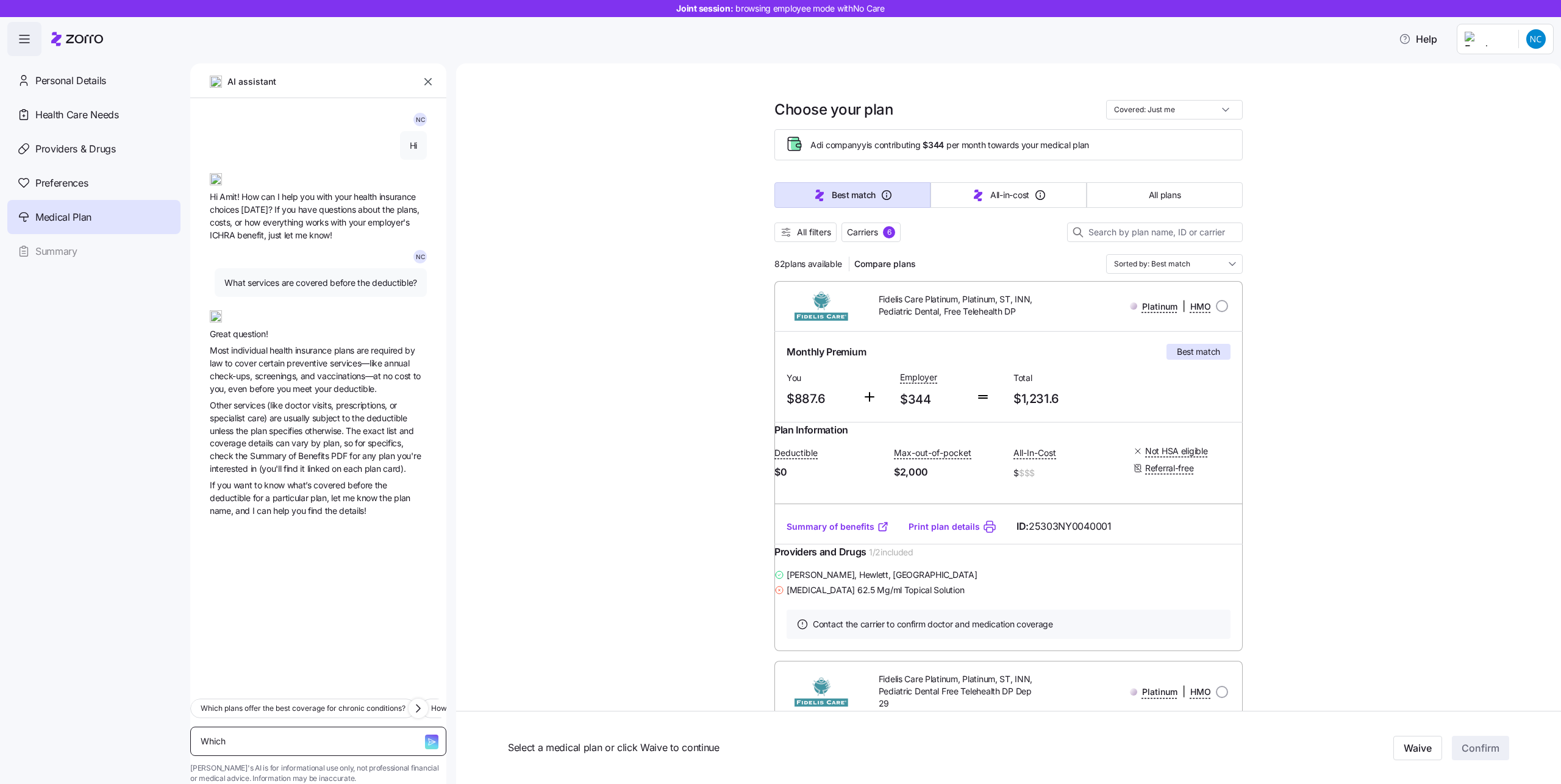
type textarea "Which"
type textarea "x"
type textarea "Which d"
type textarea "x"
type textarea "Which do"
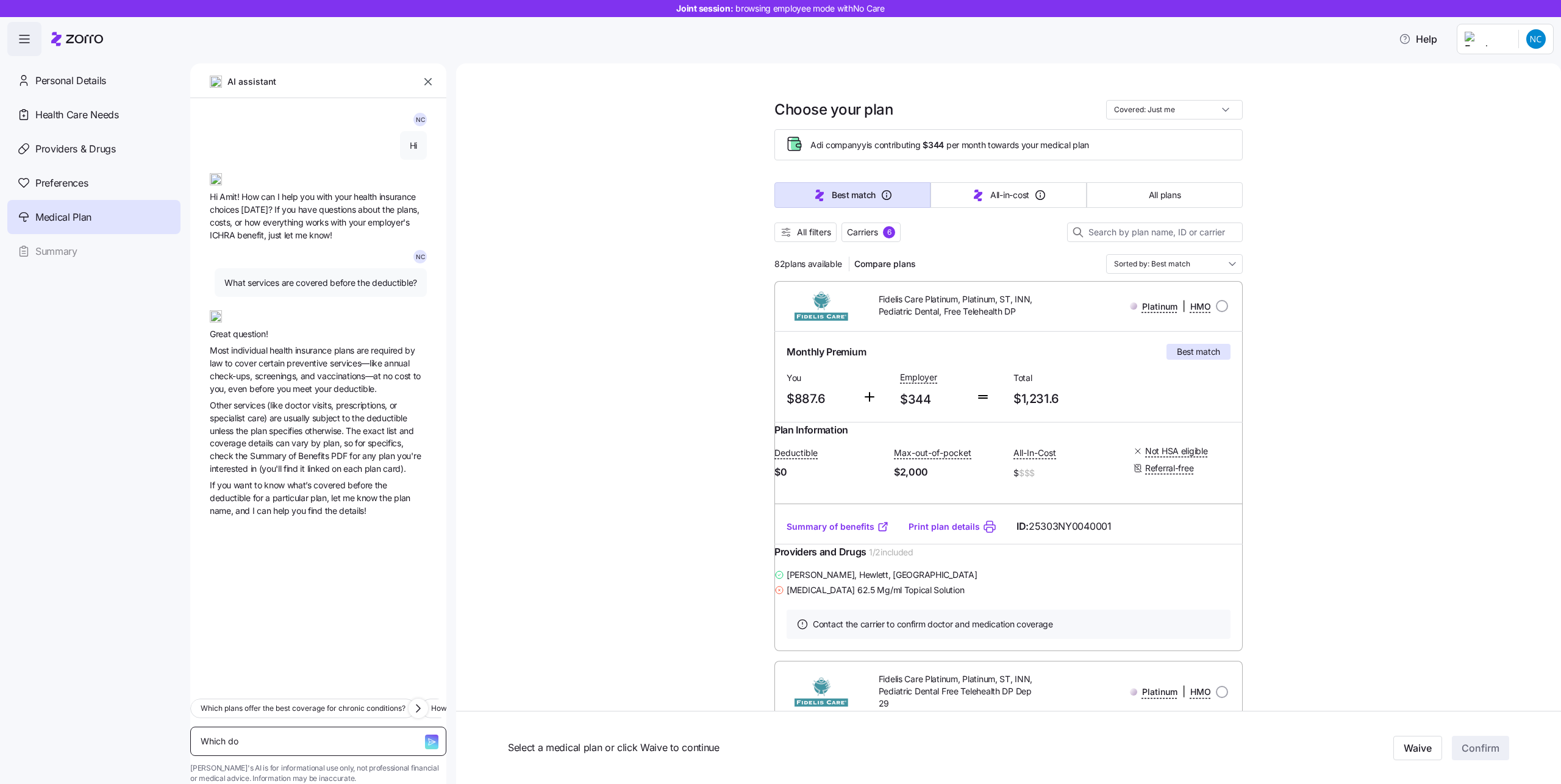
type textarea "x"
type textarea "Which doc"
type textarea "x"
type textarea "Which doct"
type textarea "x"
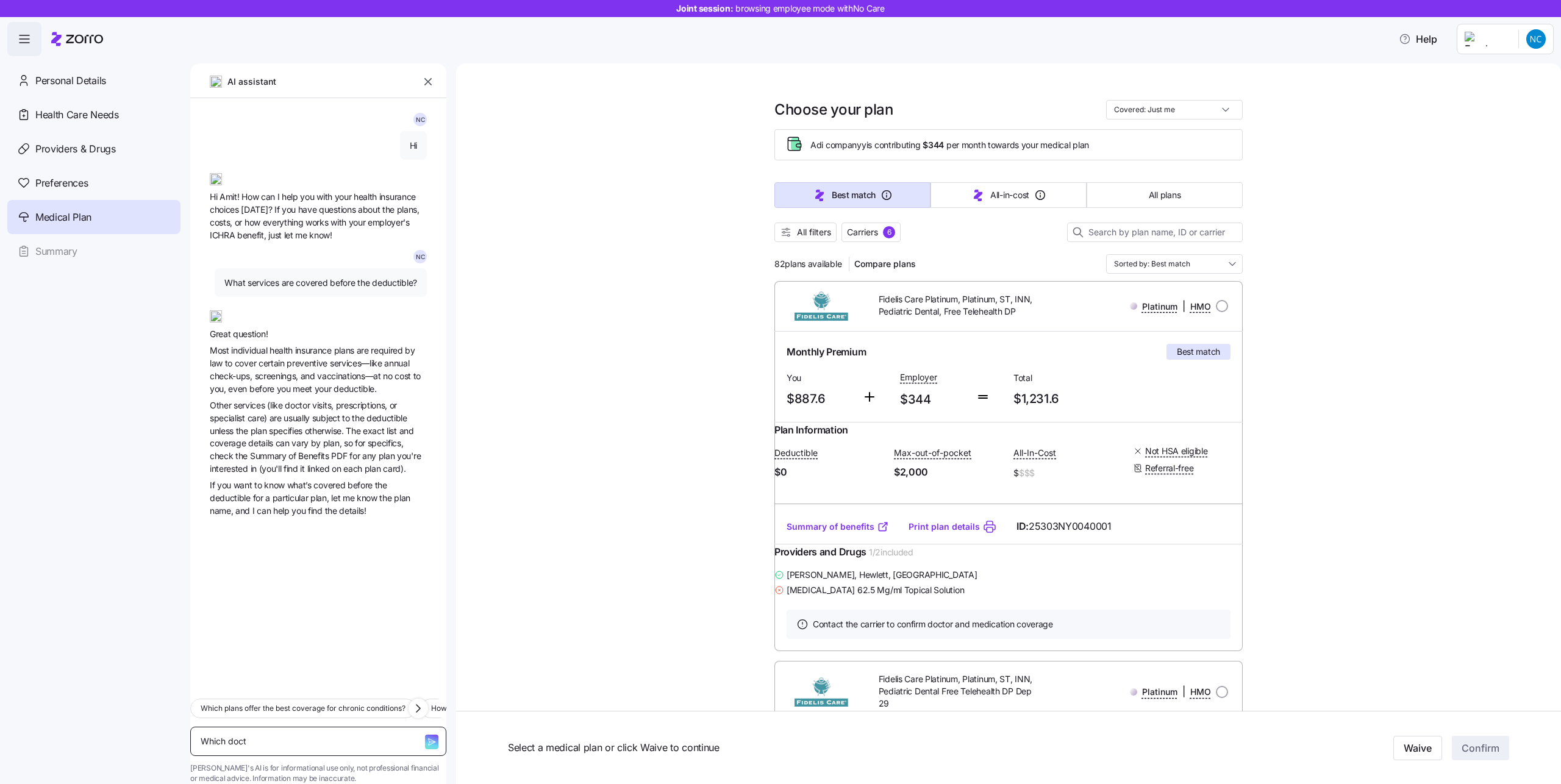
type textarea "Which docto"
type textarea "x"
type textarea "Which doctor"
type textarea "x"
type textarea "Which doctors"
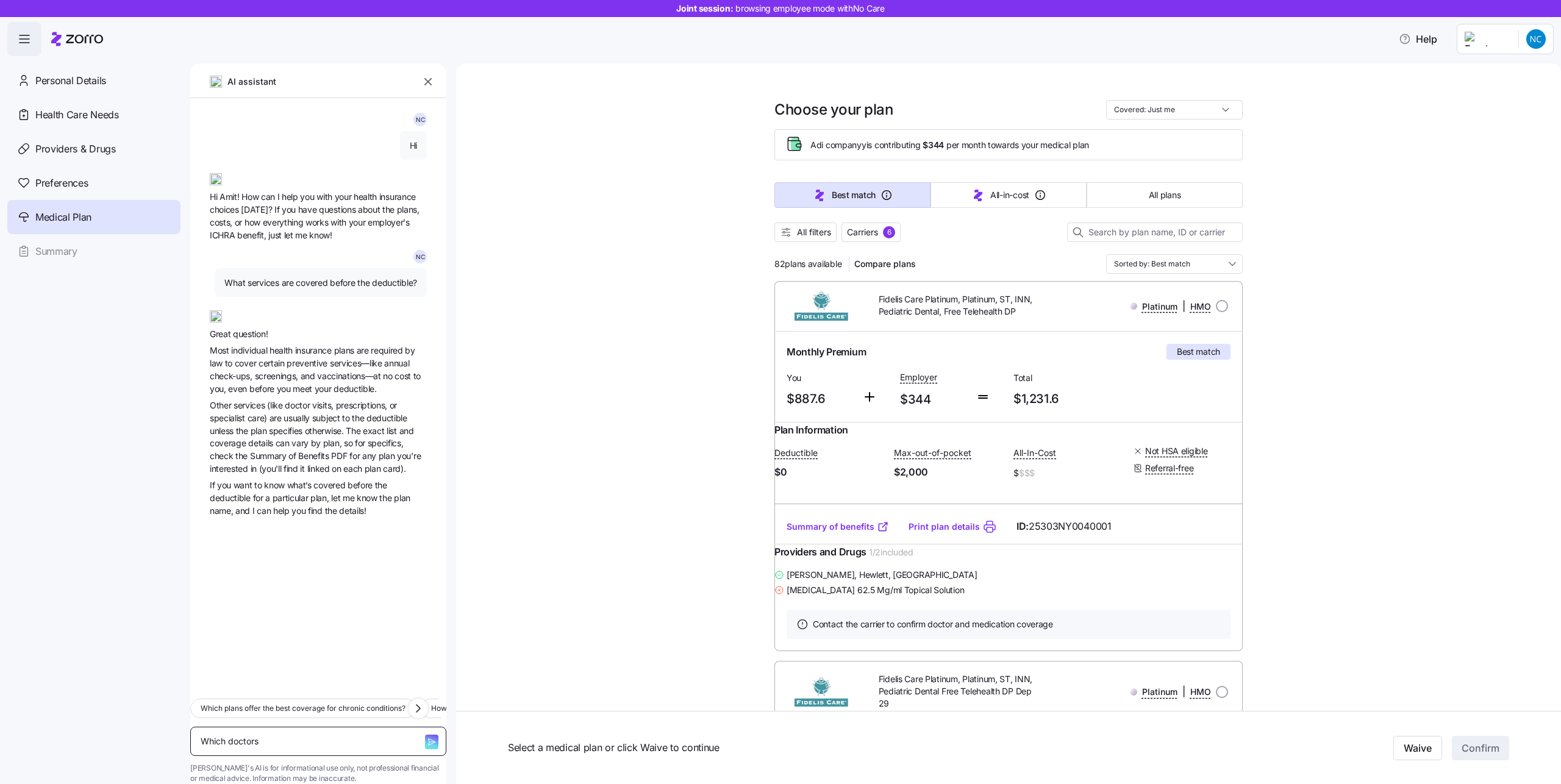
type textarea "x"
type textarea "Which doctors"
type textarea "x"
type textarea "Which doctors i"
type textarea "x"
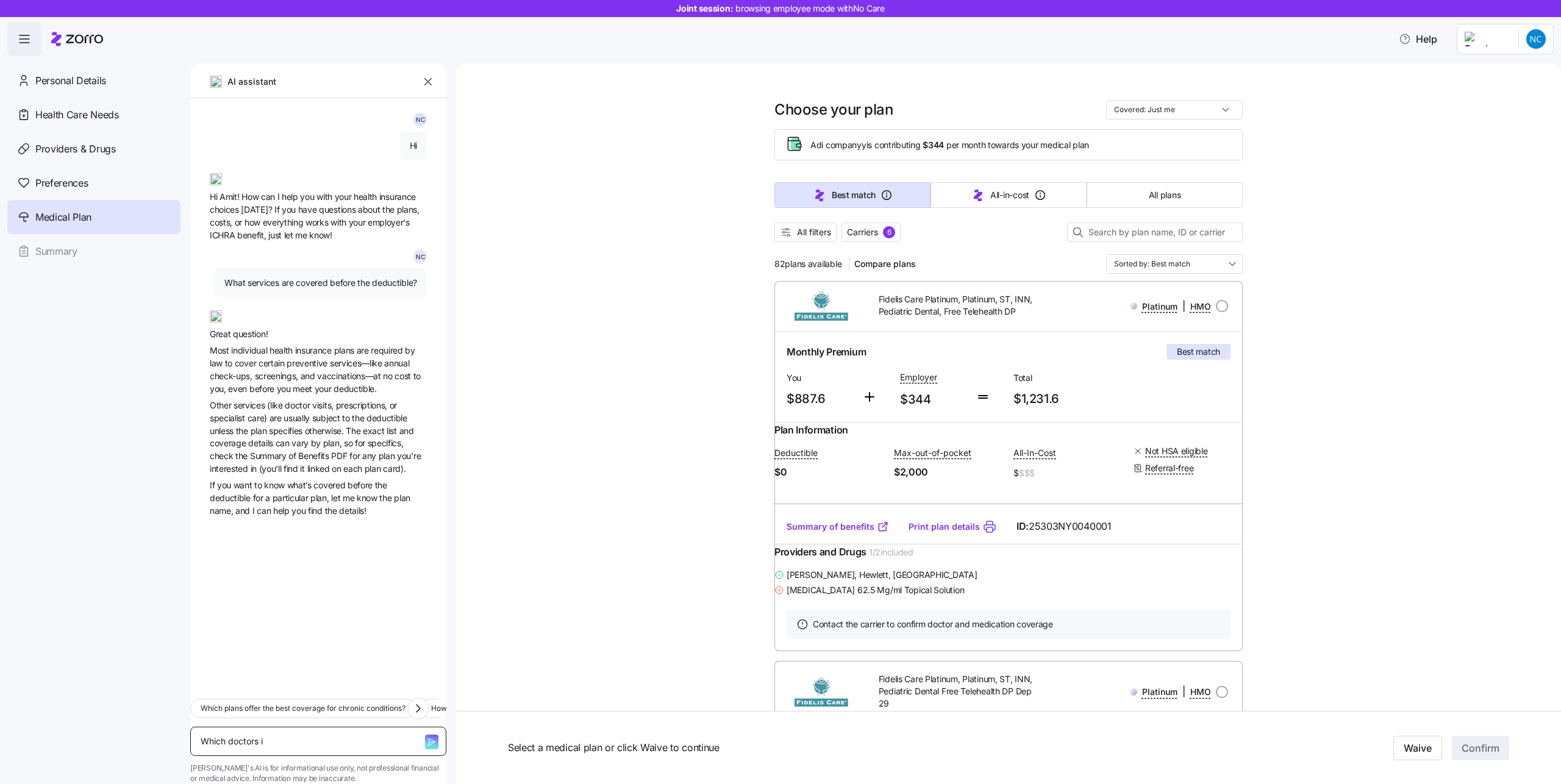
type textarea "Which doctors"
type textarea "x"
type textarea "Which doctors d"
type textarea "x"
type textarea "Which doctors di"
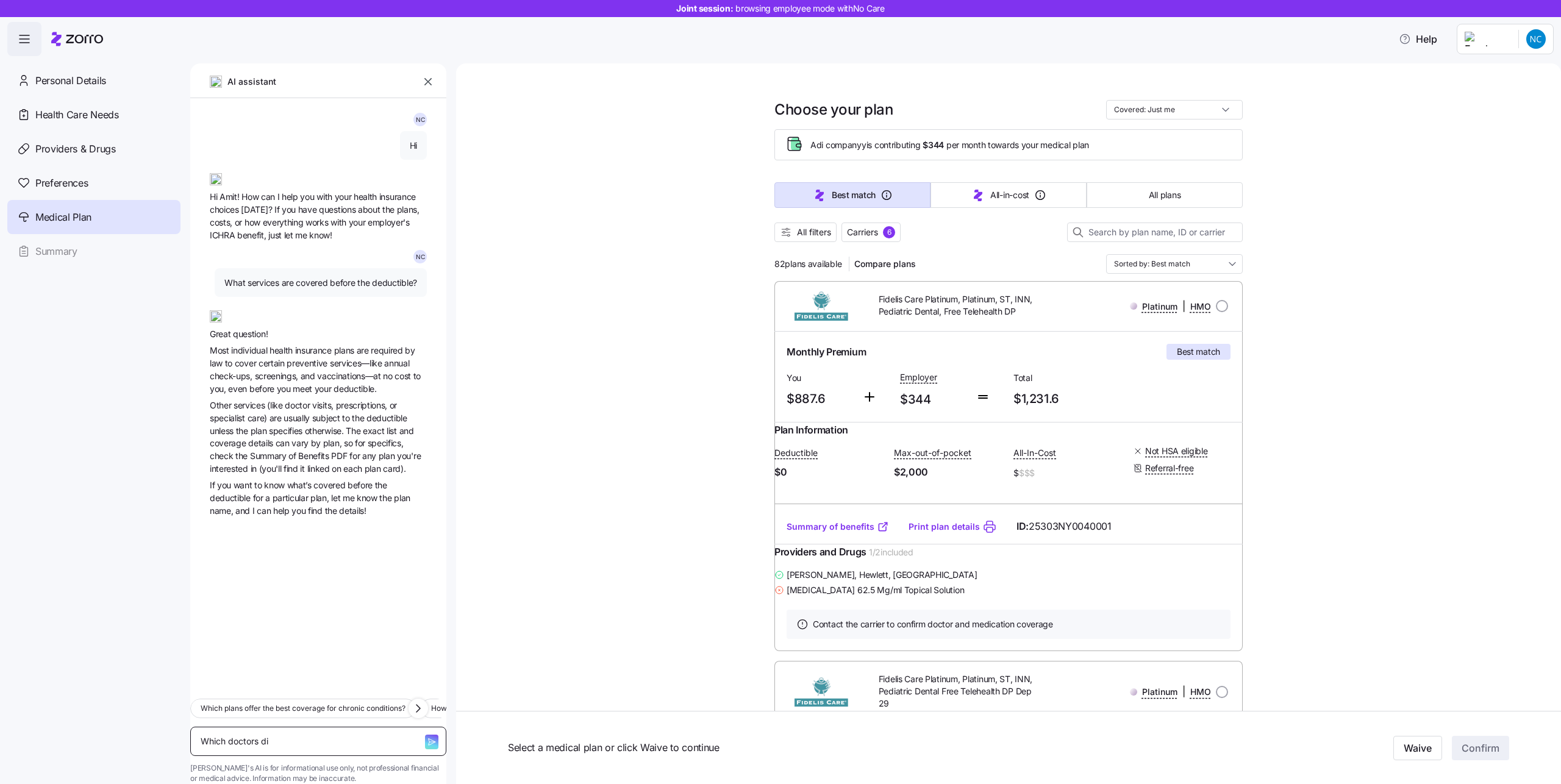
type textarea "x"
type textarea "Which doctors did"
type textarea "x"
type textarea "Which doctors did"
type textarea "x"
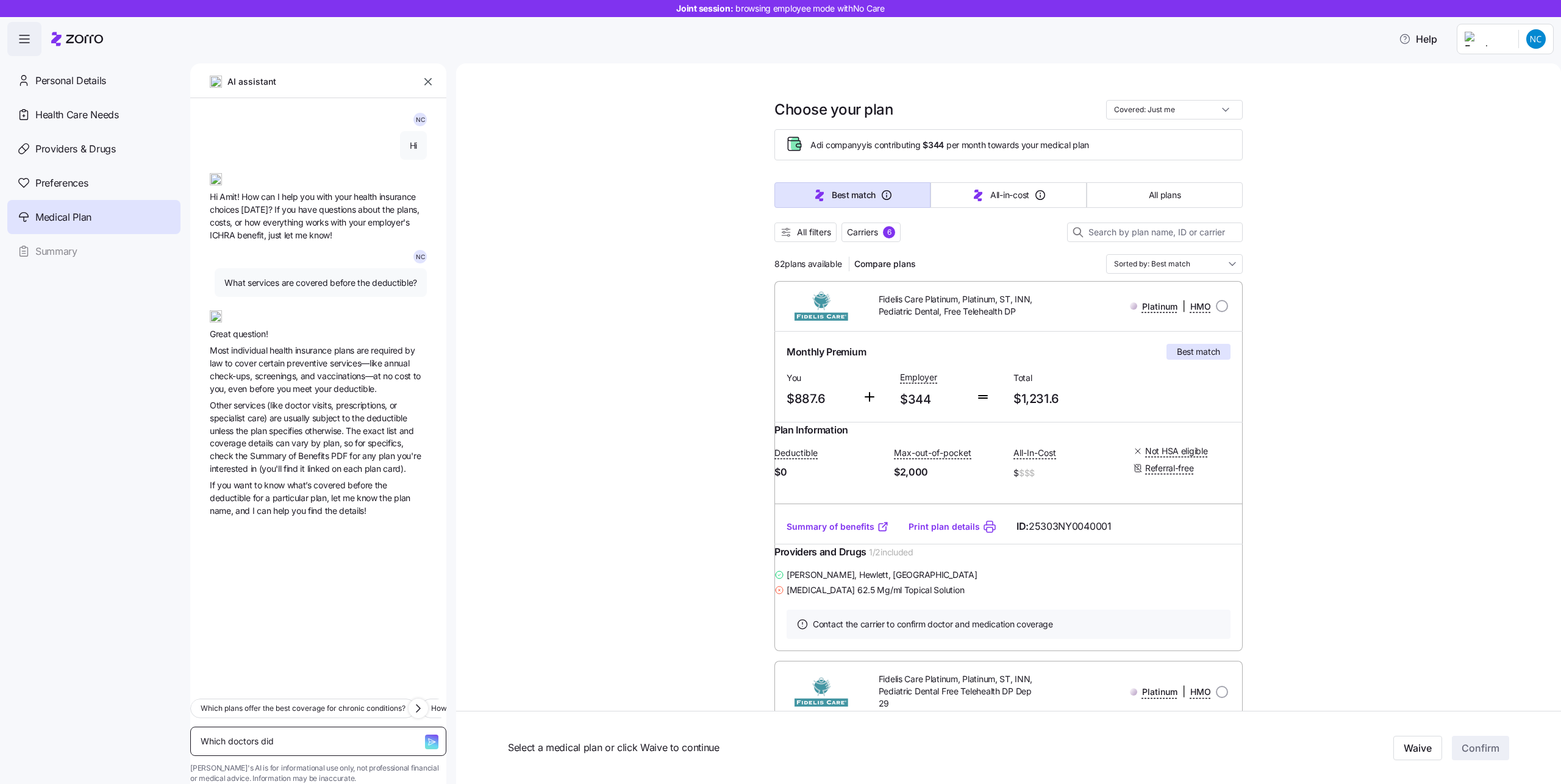
type textarea "Which doctors did i"
type textarea "x"
type textarea "Which doctors did i"
type textarea "x"
type textarea "Which doctors did i c"
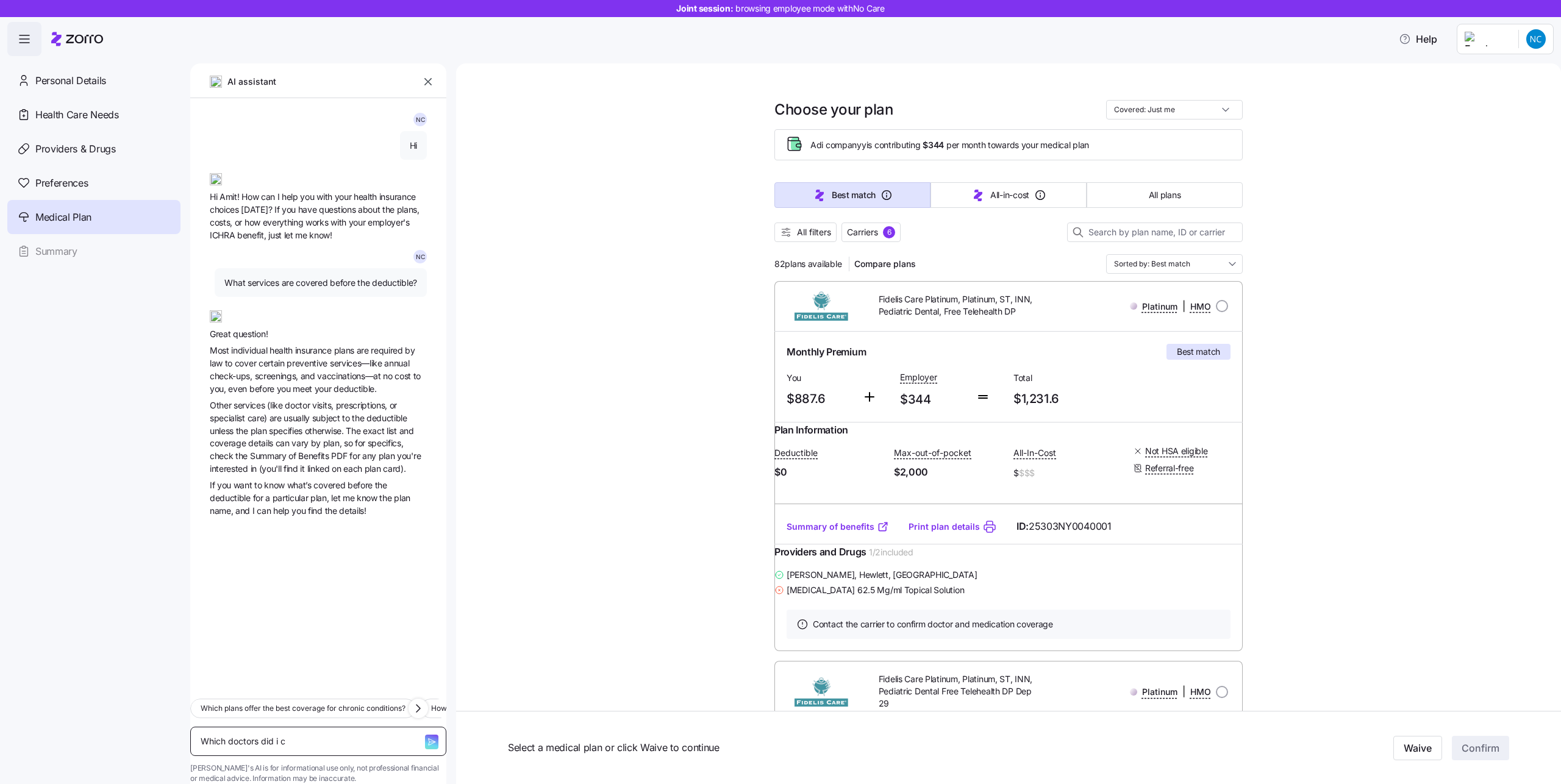
type textarea "x"
type textarea "Which doctors did i ch"
type textarea "x"
type textarea "Which doctors did i cho"
type textarea "x"
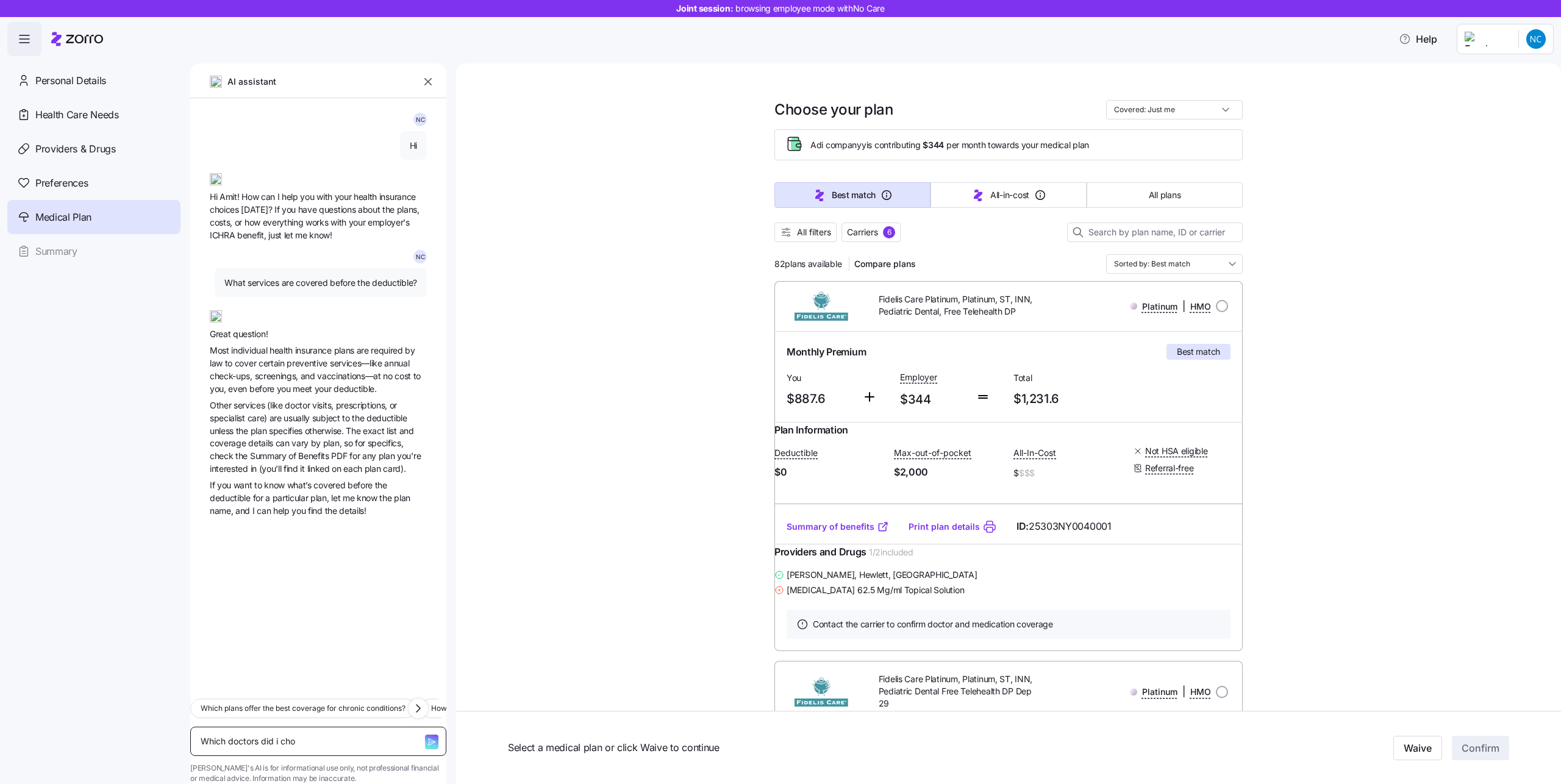
type textarea "Which doctors did i choo"
type textarea "x"
type textarea "Which doctors did i choos"
type textarea "x"
type textarea "Which doctors did i choose"
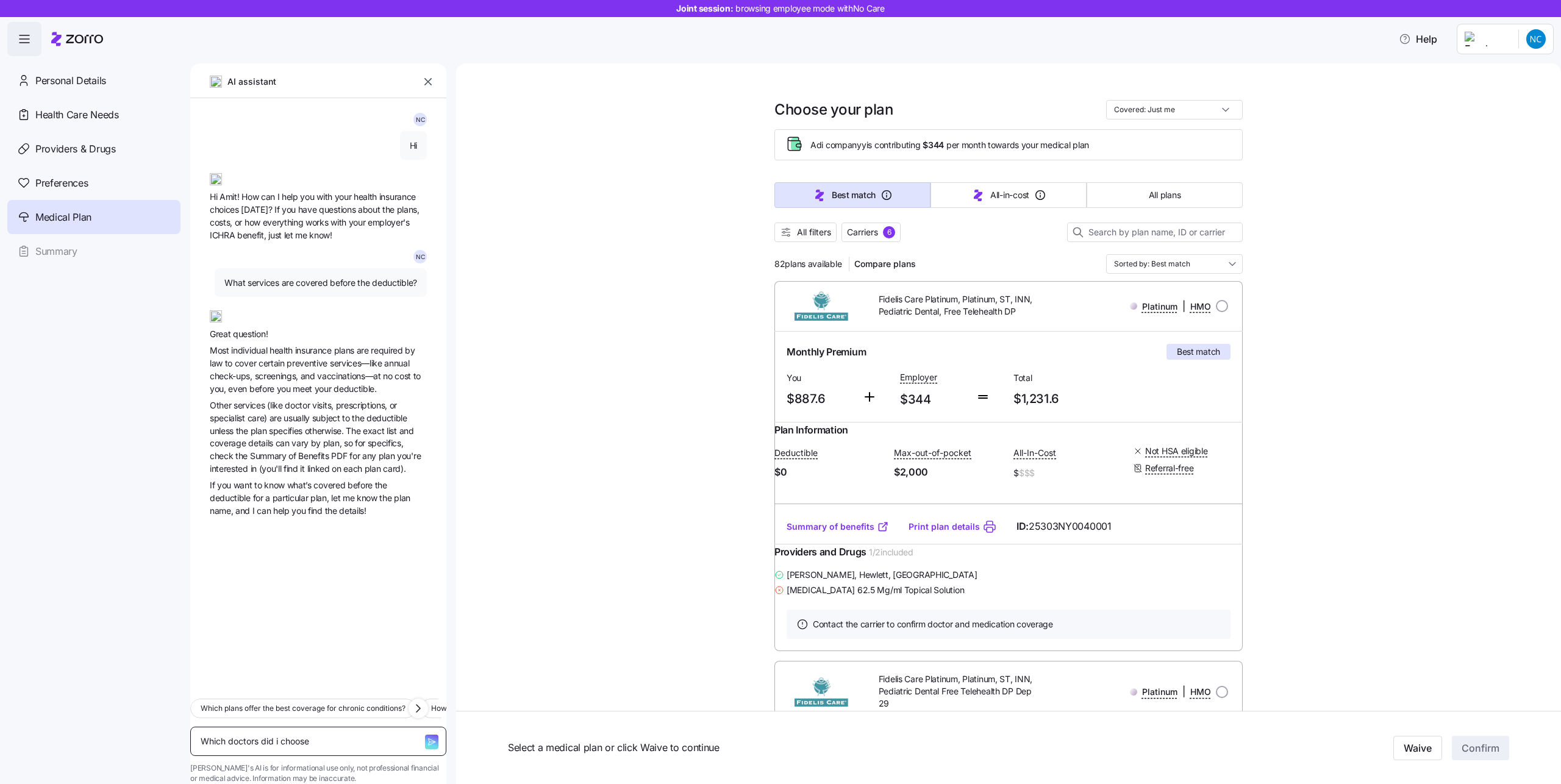
type textarea "x"
type textarea "Which doctors did i choose?"
type textarea "x"
